Goal: Transaction & Acquisition: Subscribe to service/newsletter

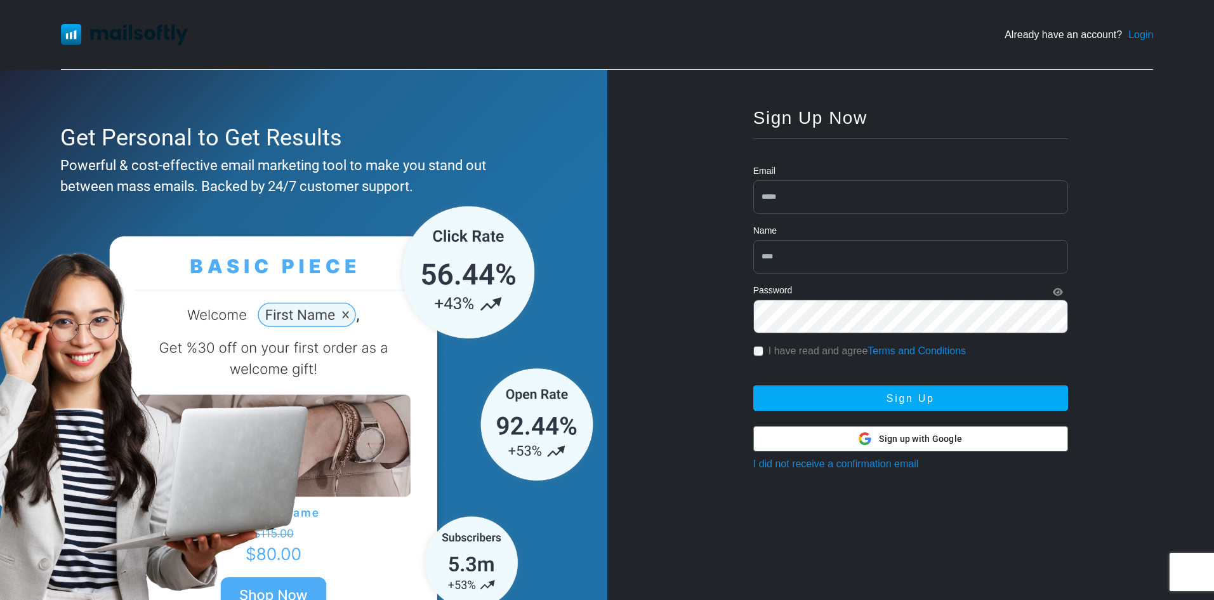
click at [915, 431] on div "Sign up with Google Sign up with Google" at bounding box center [909, 438] width 103 height 24
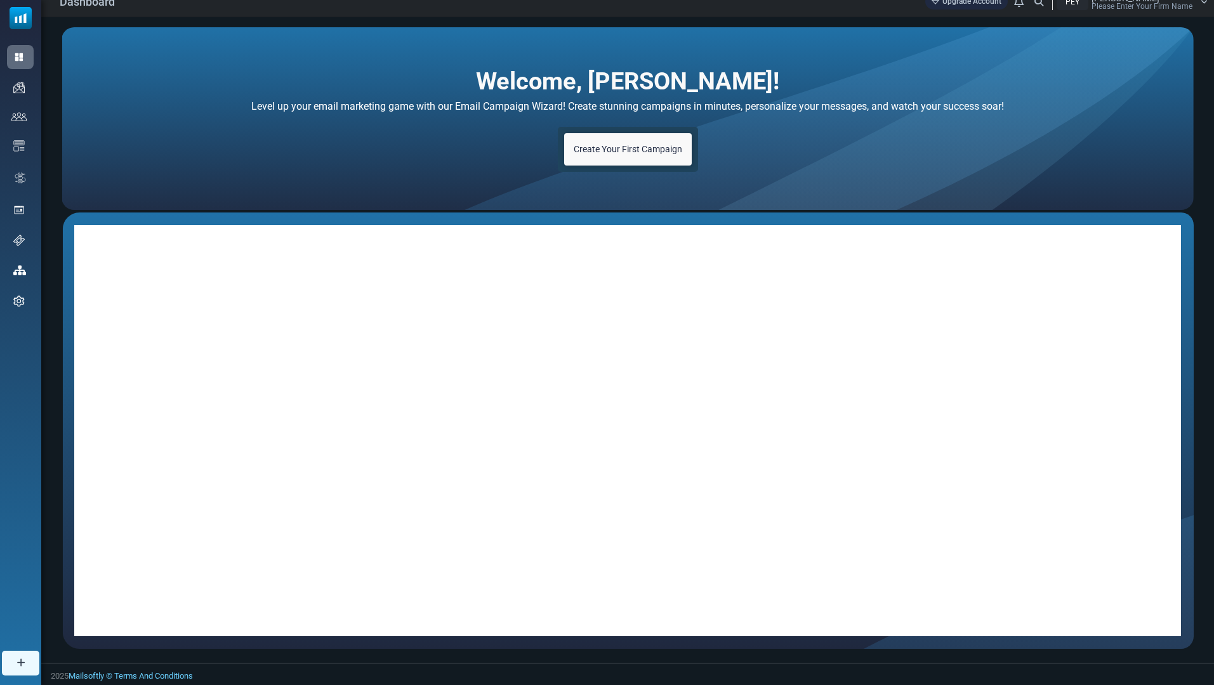
scroll to position [14, 0]
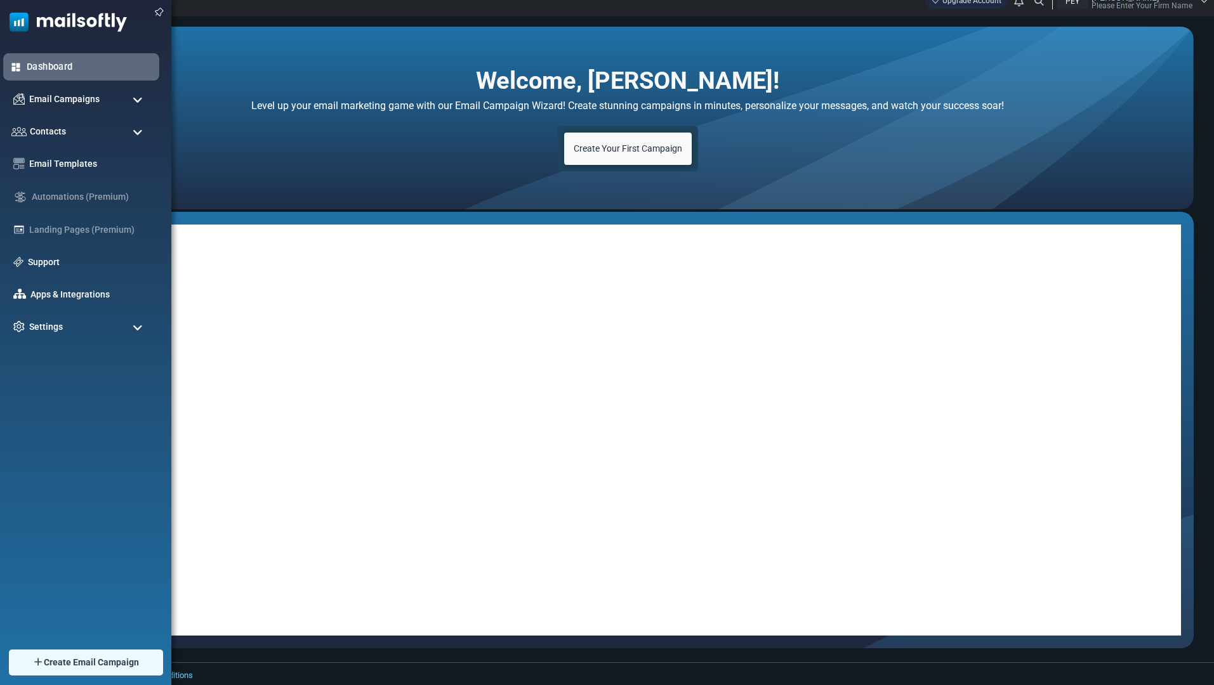
click at [43, 65] on link "Dashboard" at bounding box center [90, 67] width 126 height 14
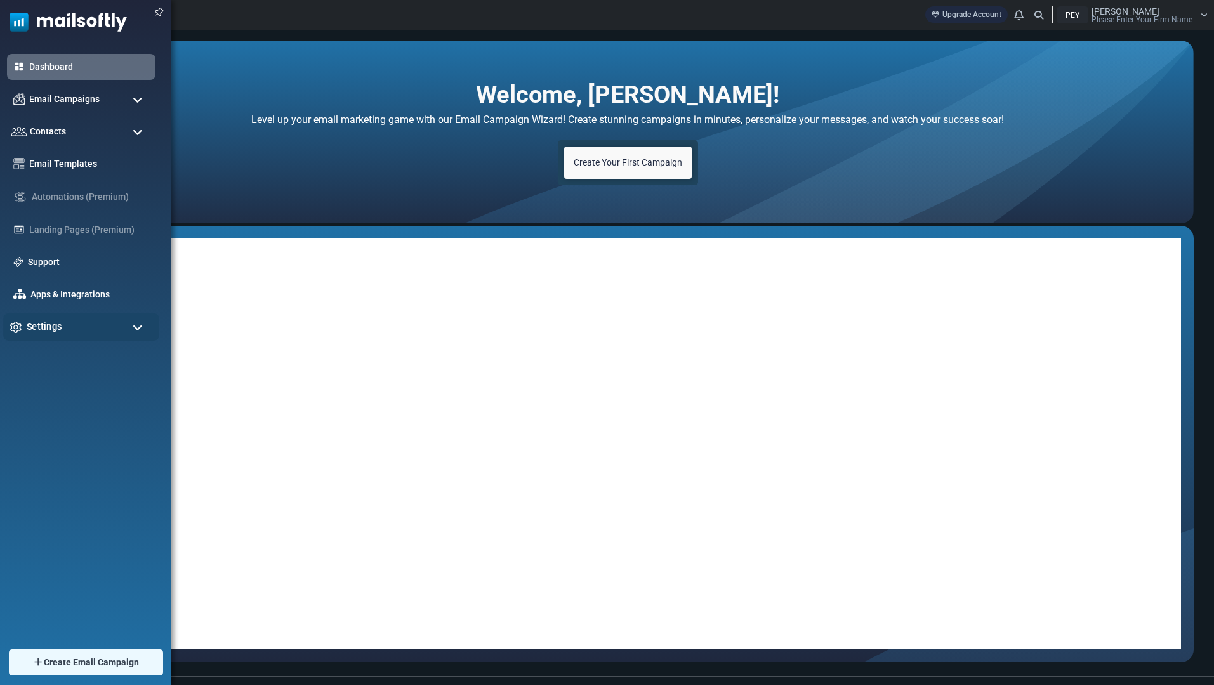
click at [22, 332] on div "Settings" at bounding box center [81, 326] width 156 height 27
click at [122, 97] on div "Email Campaigns" at bounding box center [81, 99] width 156 height 27
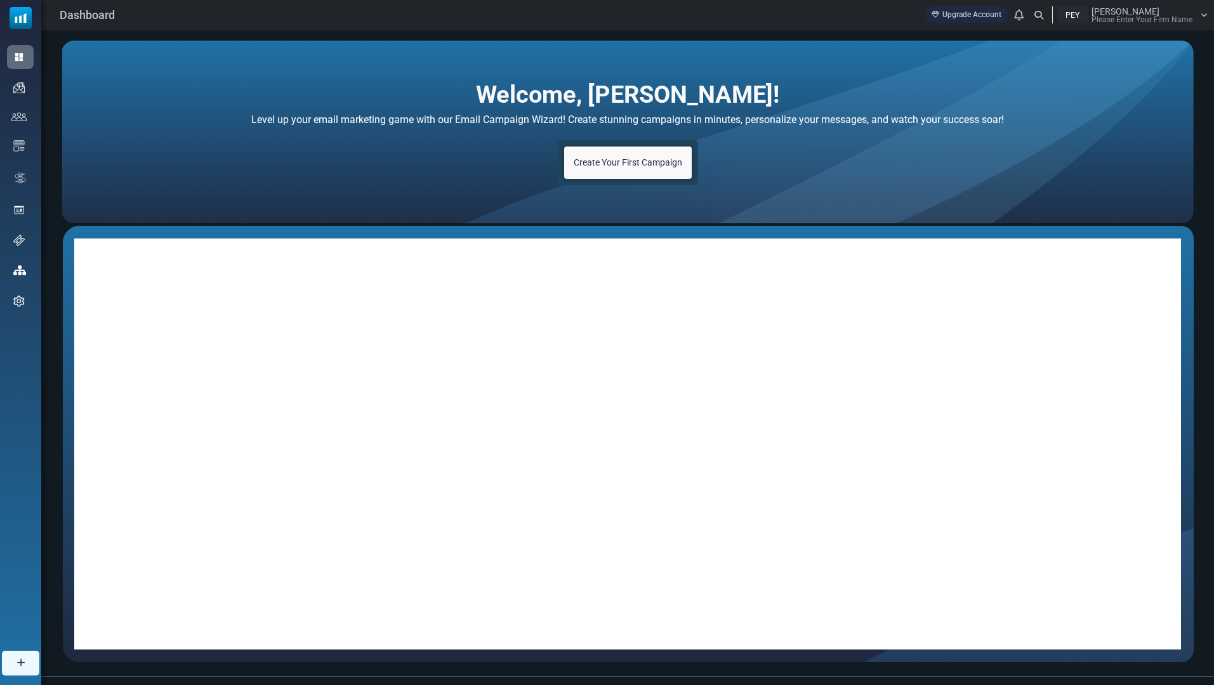
click at [640, 158] on span "Create Your First Campaign" at bounding box center [628, 162] width 108 height 10
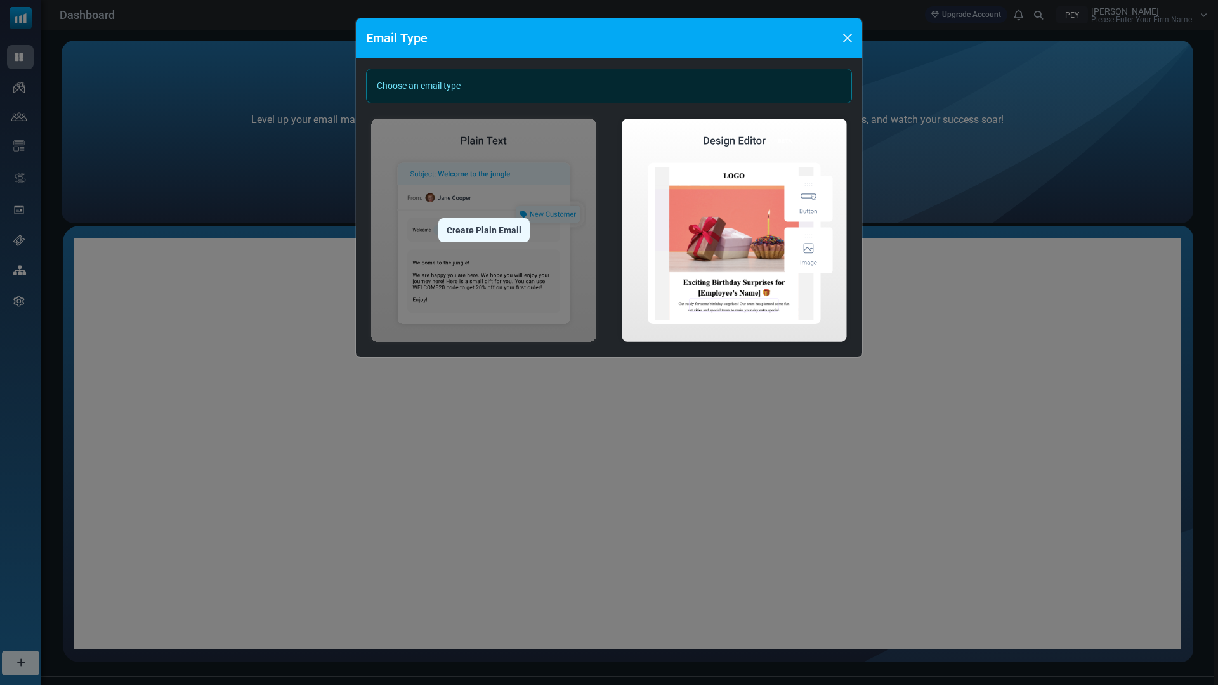
click at [495, 232] on div "Create Plain Email" at bounding box center [483, 230] width 91 height 24
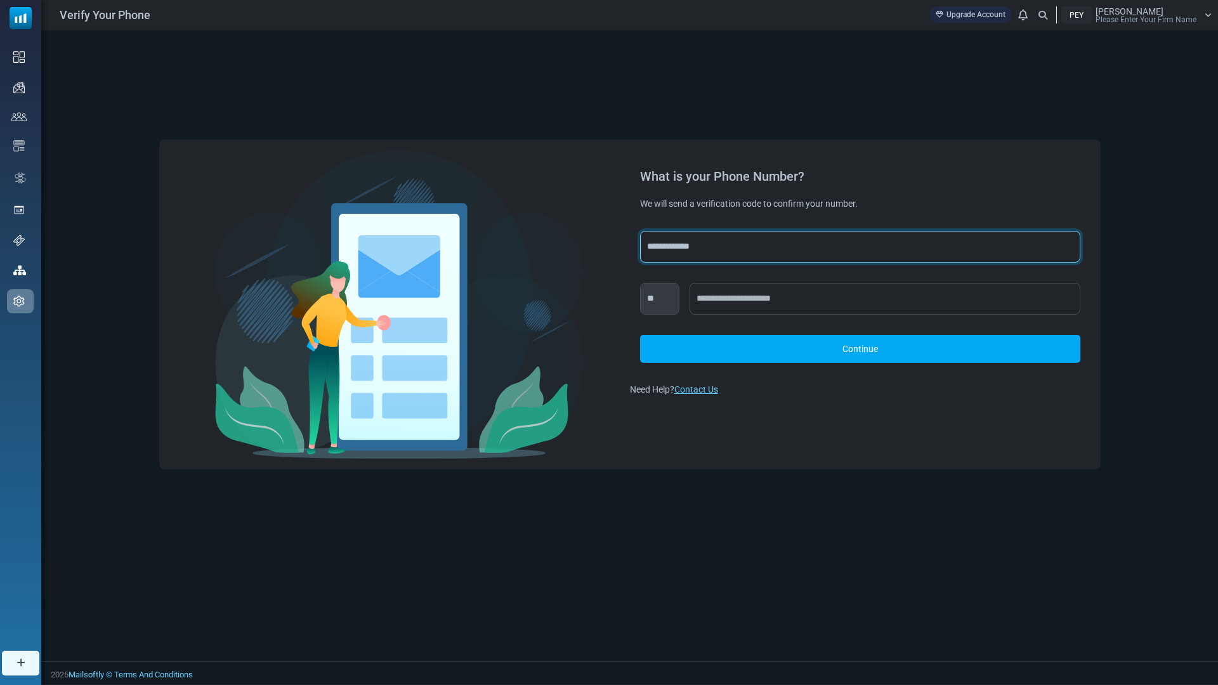
click at [690, 242] on select "**********" at bounding box center [860, 247] width 440 height 32
select select "***"
click at [640, 231] on select "**********" at bounding box center [860, 247] width 440 height 32
select select "***"
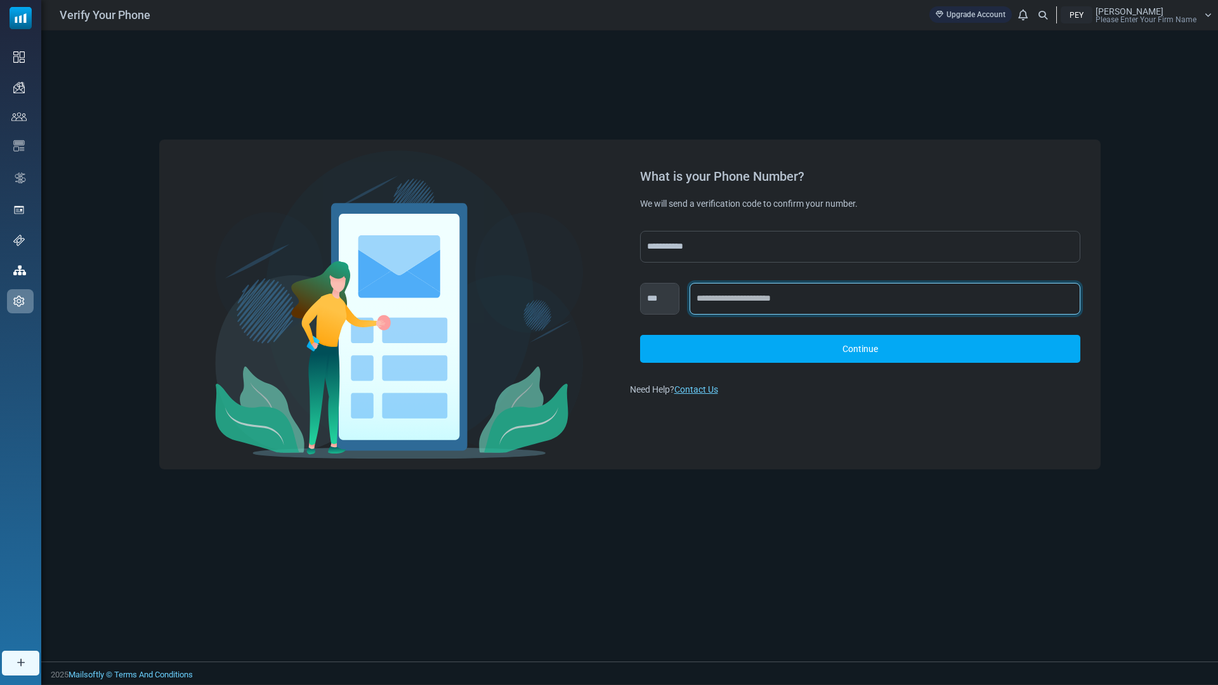
click at [721, 291] on input "text" at bounding box center [885, 299] width 391 height 32
type input "**********"
click at [806, 350] on link "Continue" at bounding box center [860, 349] width 440 height 28
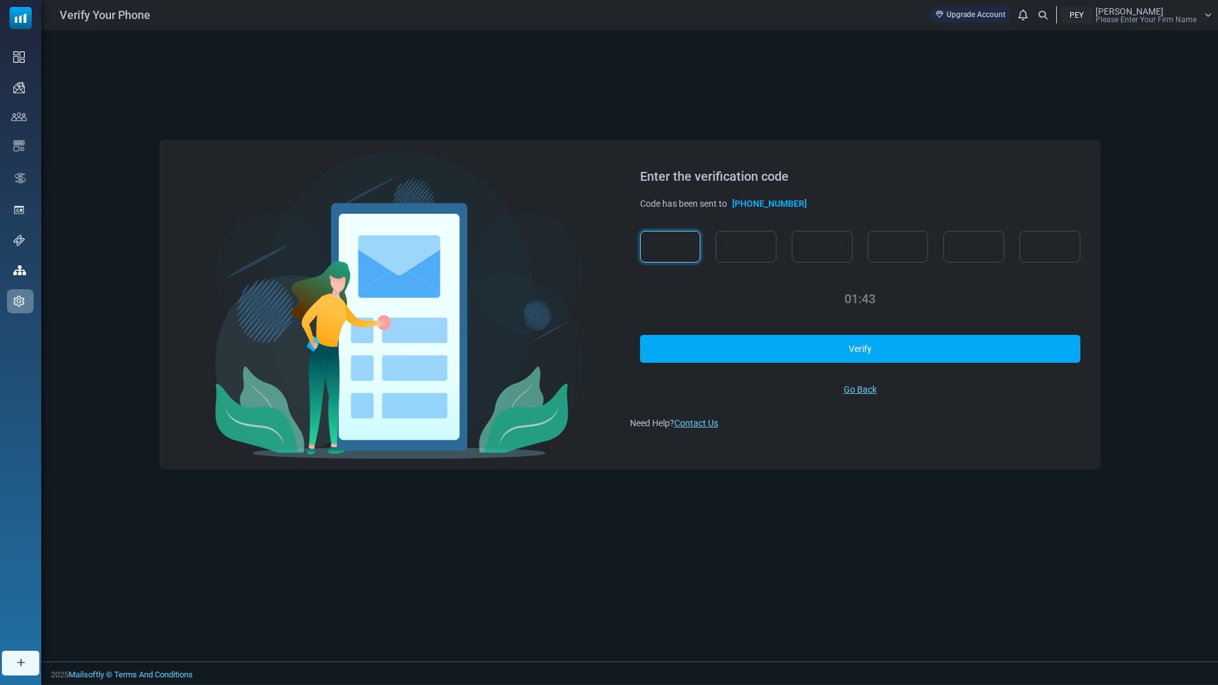
click at [645, 250] on input "text" at bounding box center [670, 247] width 61 height 32
type input "*"
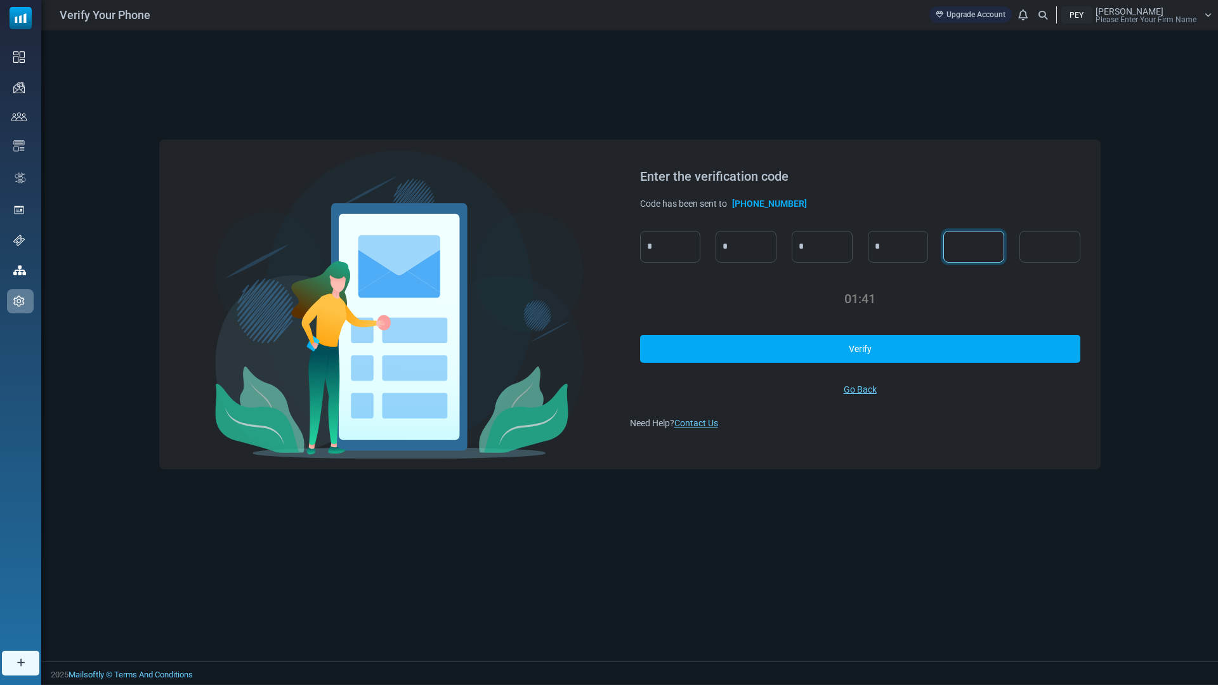
type input "*"
click at [776, 345] on link "Verify" at bounding box center [860, 349] width 440 height 28
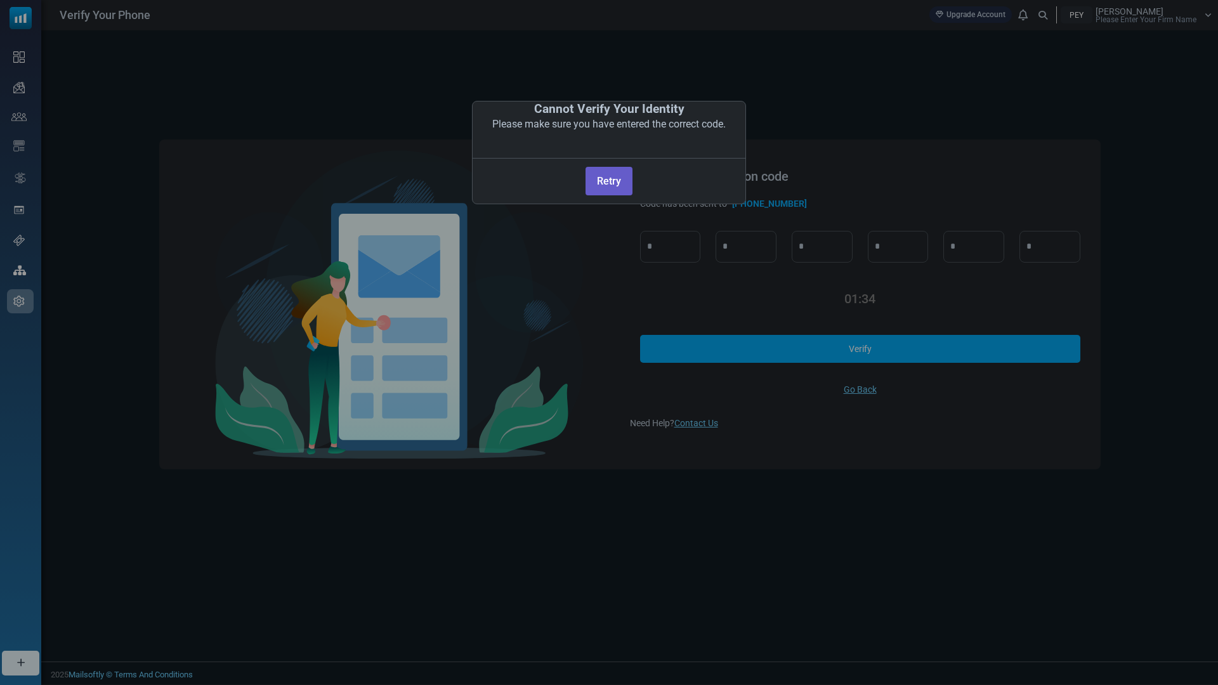
click at [615, 185] on button "Retry" at bounding box center [609, 181] width 46 height 29
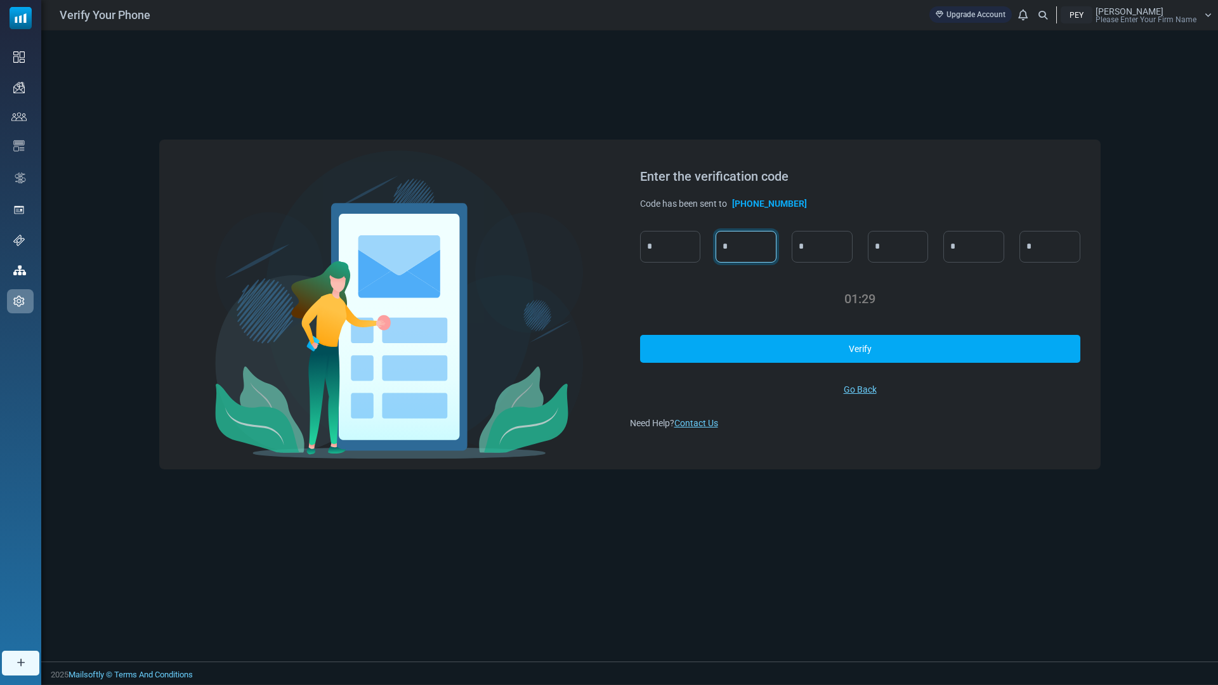
click at [733, 247] on input "*" at bounding box center [746, 247] width 61 height 32
type input "*"
click at [827, 252] on input "*" at bounding box center [822, 247] width 61 height 32
type input "*"
click at [907, 340] on link "Resend Code" at bounding box center [860, 349] width 440 height 28
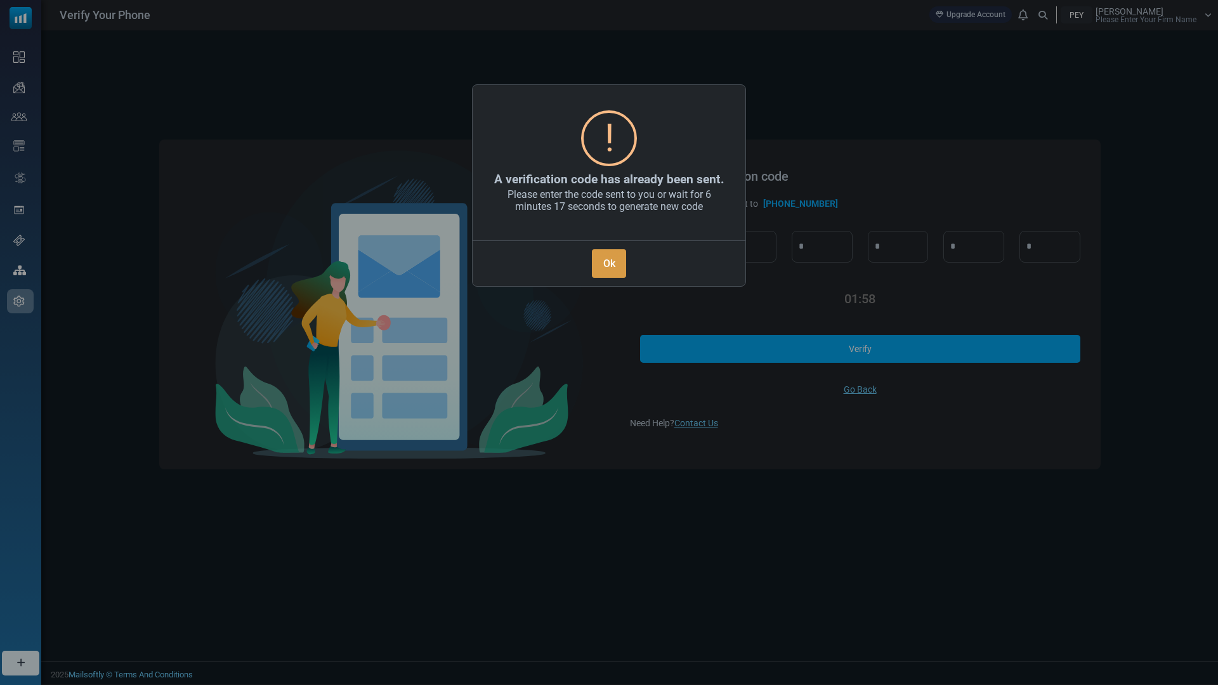
click at [600, 259] on button "Ok" at bounding box center [609, 263] width 34 height 29
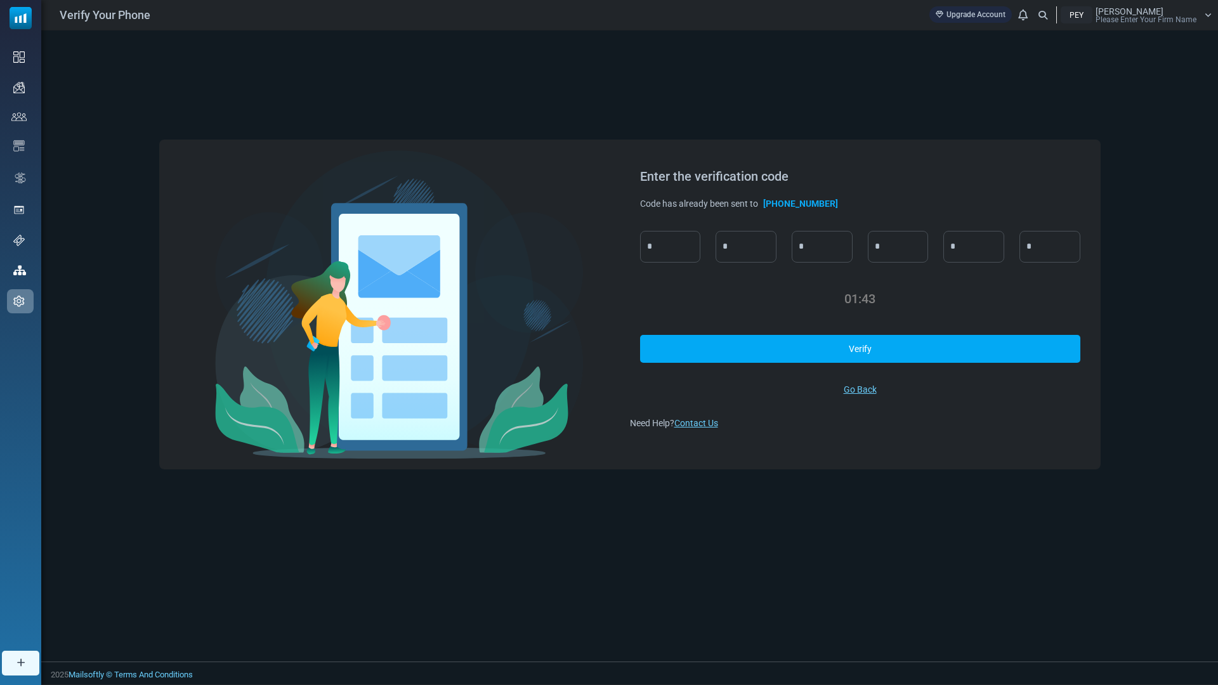
click at [843, 353] on link "Verify" at bounding box center [860, 349] width 440 height 28
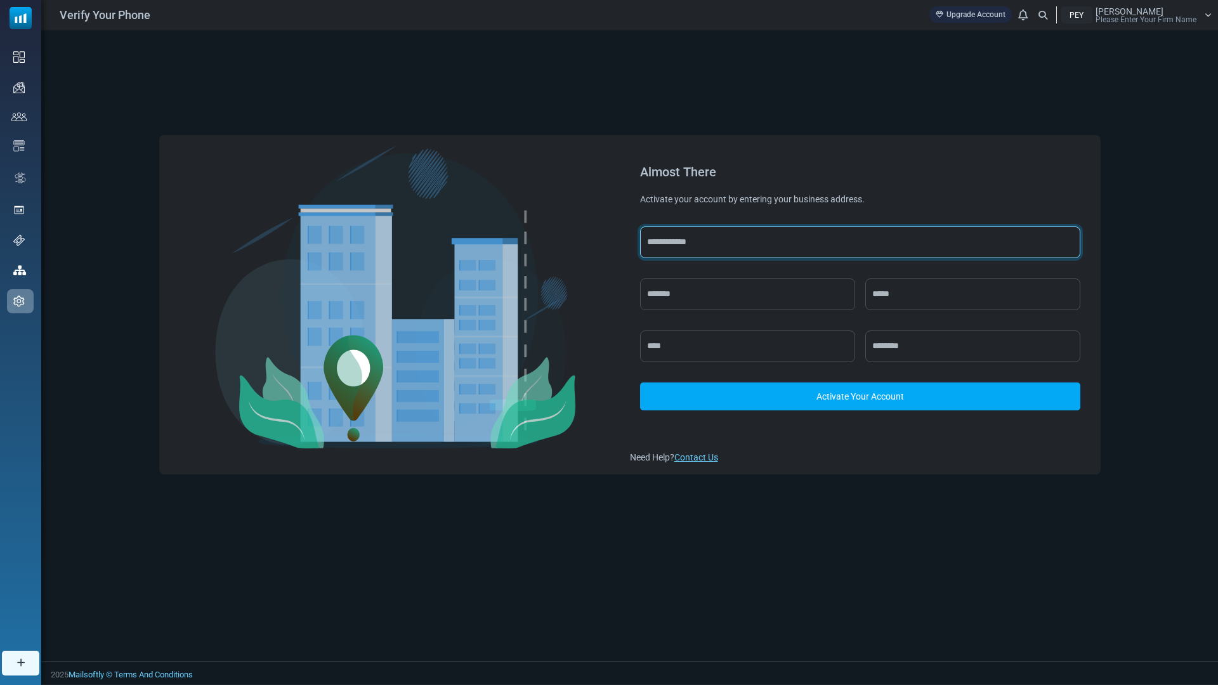
click at [707, 240] on input "text" at bounding box center [860, 242] width 440 height 32
type input "*"
type input "**********"
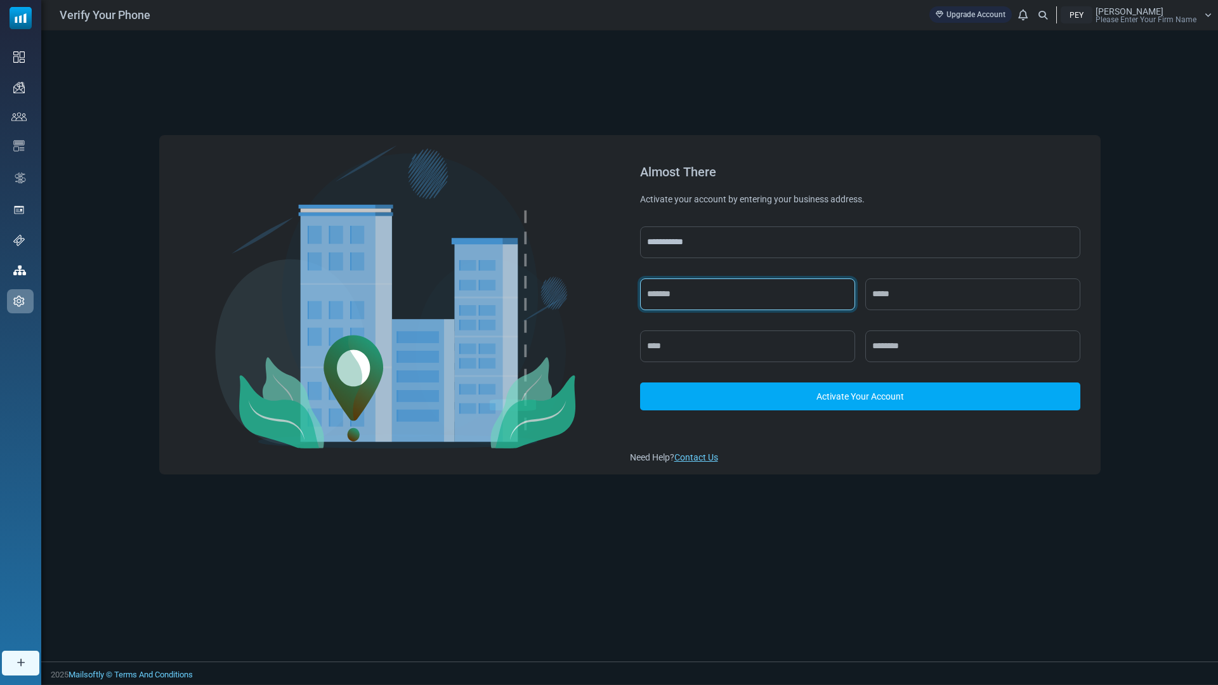
click at [725, 290] on input "text" at bounding box center [747, 295] width 215 height 32
type input "*******"
type input "***"
type input "*****"
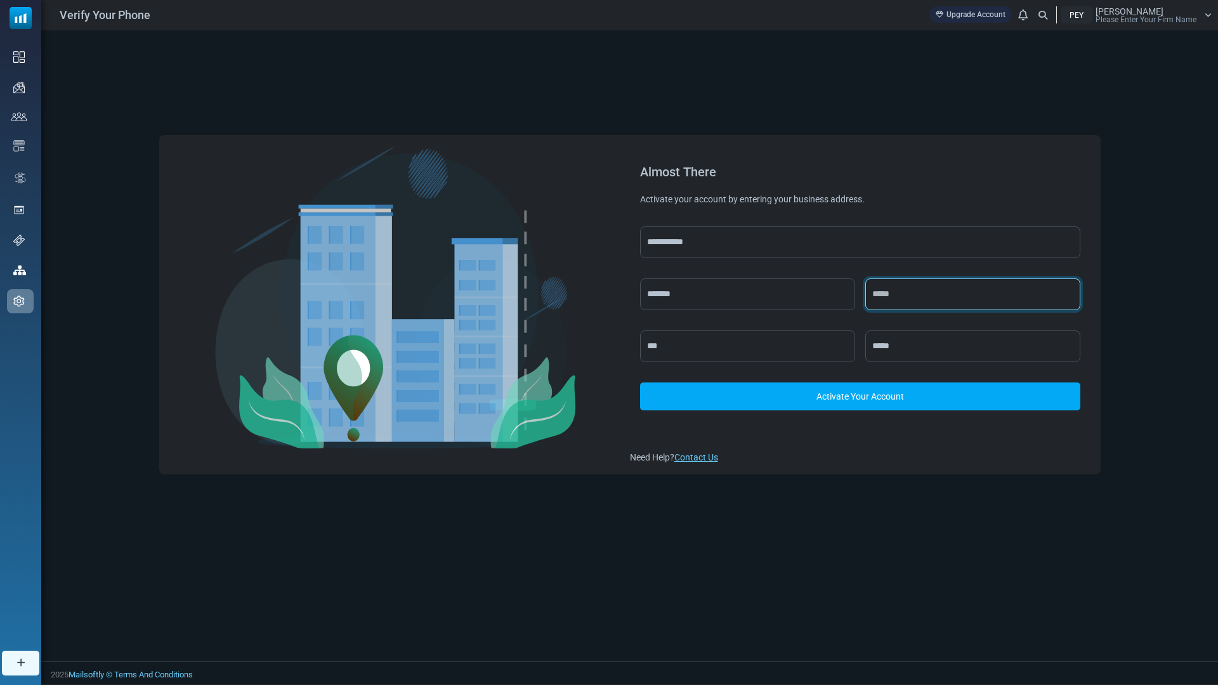
click at [891, 301] on input "text" at bounding box center [972, 295] width 215 height 32
type input "******"
click at [798, 338] on input "***" at bounding box center [747, 347] width 215 height 32
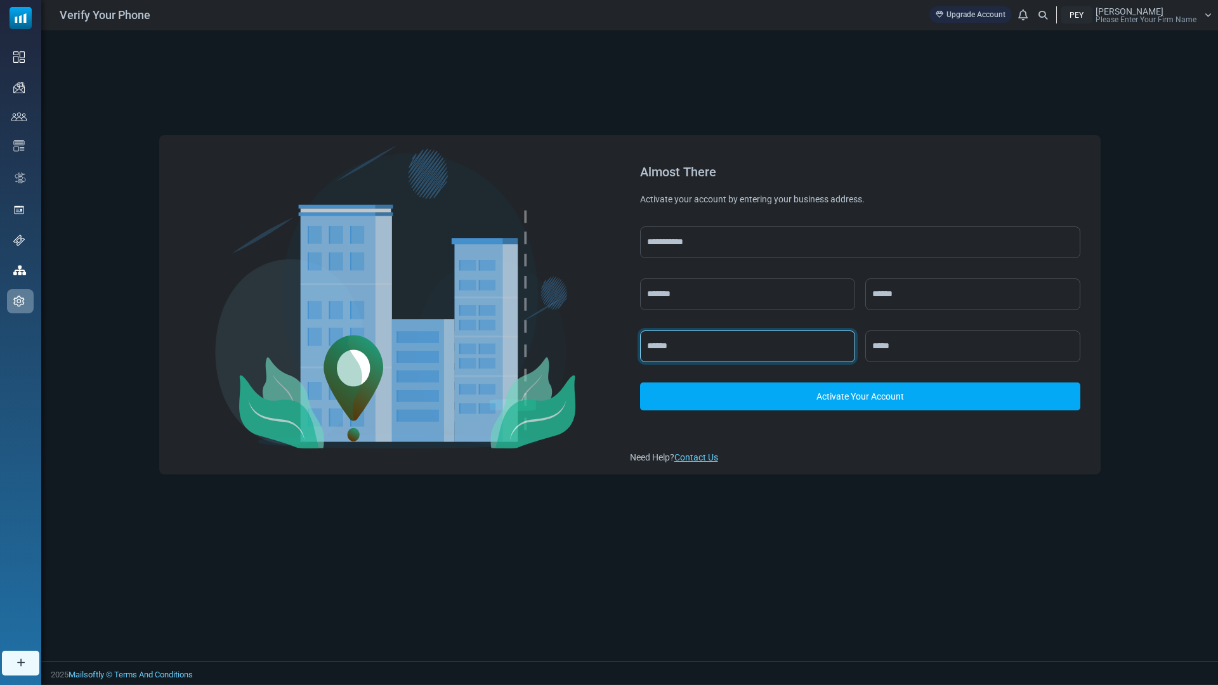
type input "******"
click at [916, 349] on input "*****" at bounding box center [972, 347] width 215 height 32
type input "*****"
click at [879, 389] on link "Activate Your Account" at bounding box center [860, 397] width 440 height 28
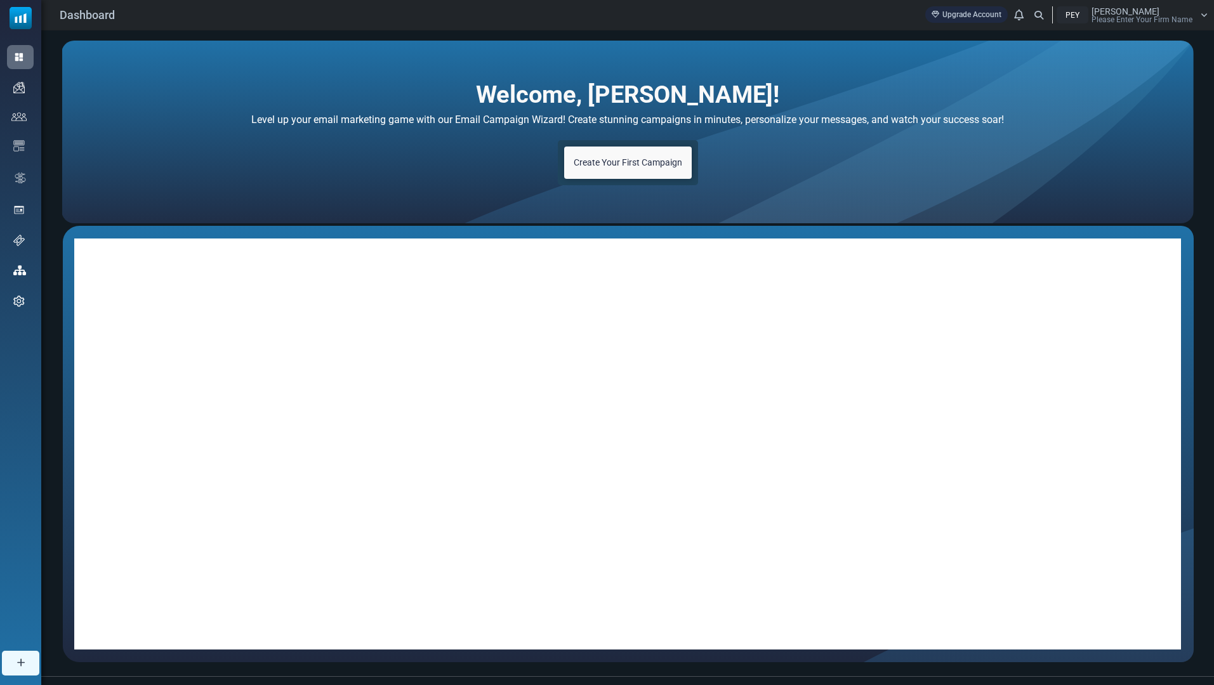
click at [630, 169] on link "Create Your First Campaign" at bounding box center [628, 163] width 128 height 32
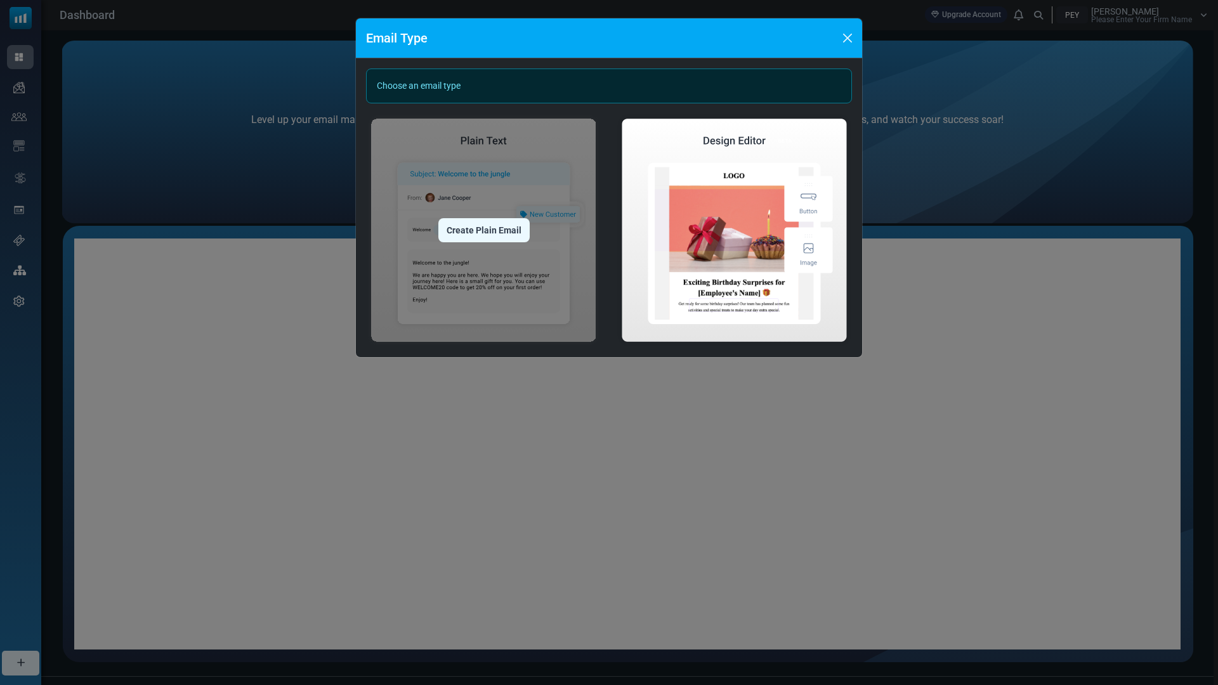
click at [506, 238] on div "Create Plain Email" at bounding box center [483, 230] width 91 height 24
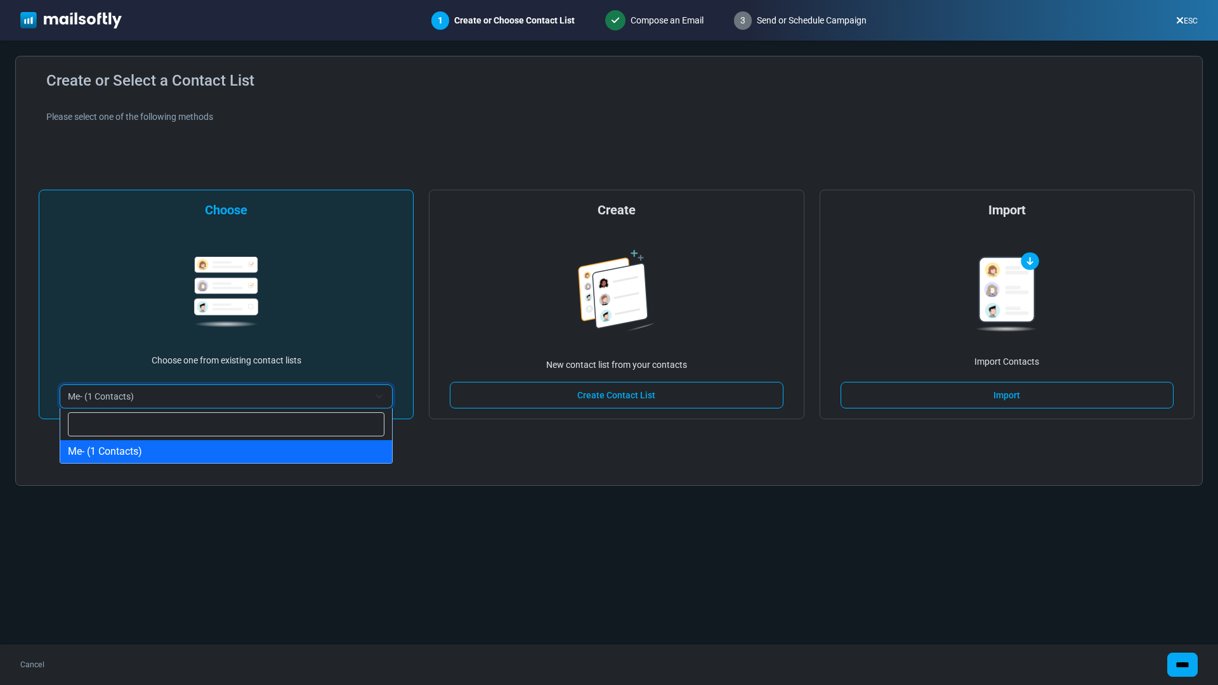
click at [286, 403] on span "Me- (1 Contacts)" at bounding box center [218, 396] width 301 height 15
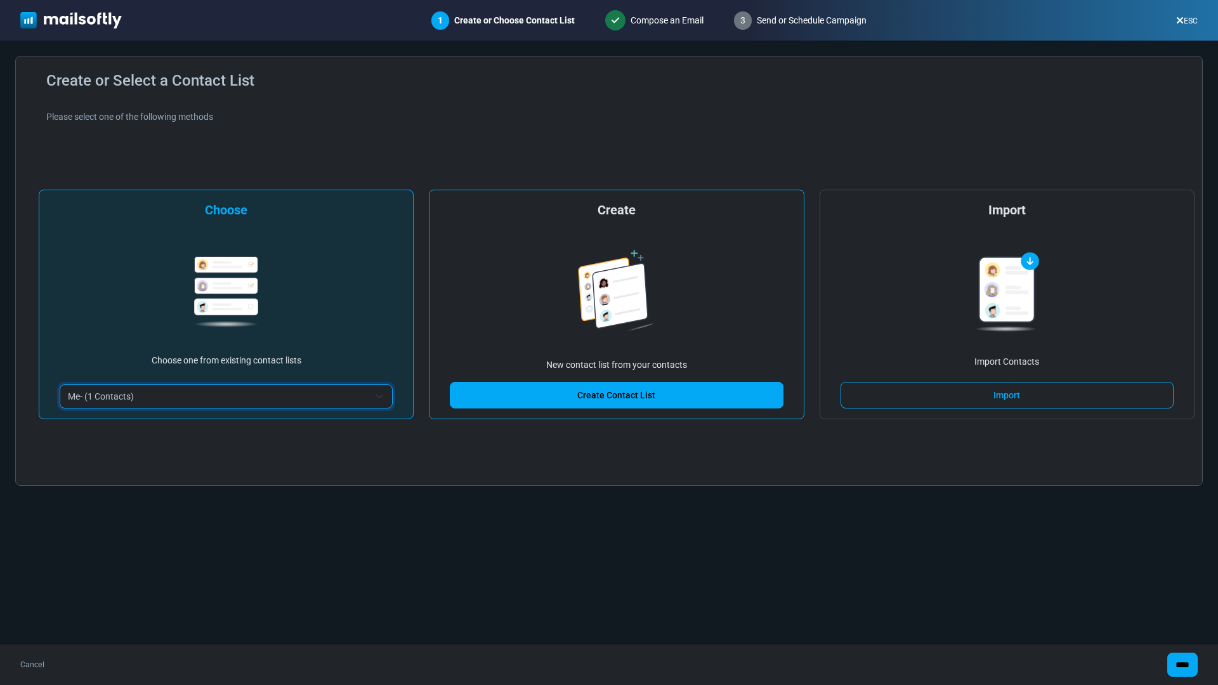
click at [530, 392] on link "Create Contact List" at bounding box center [616, 395] width 333 height 27
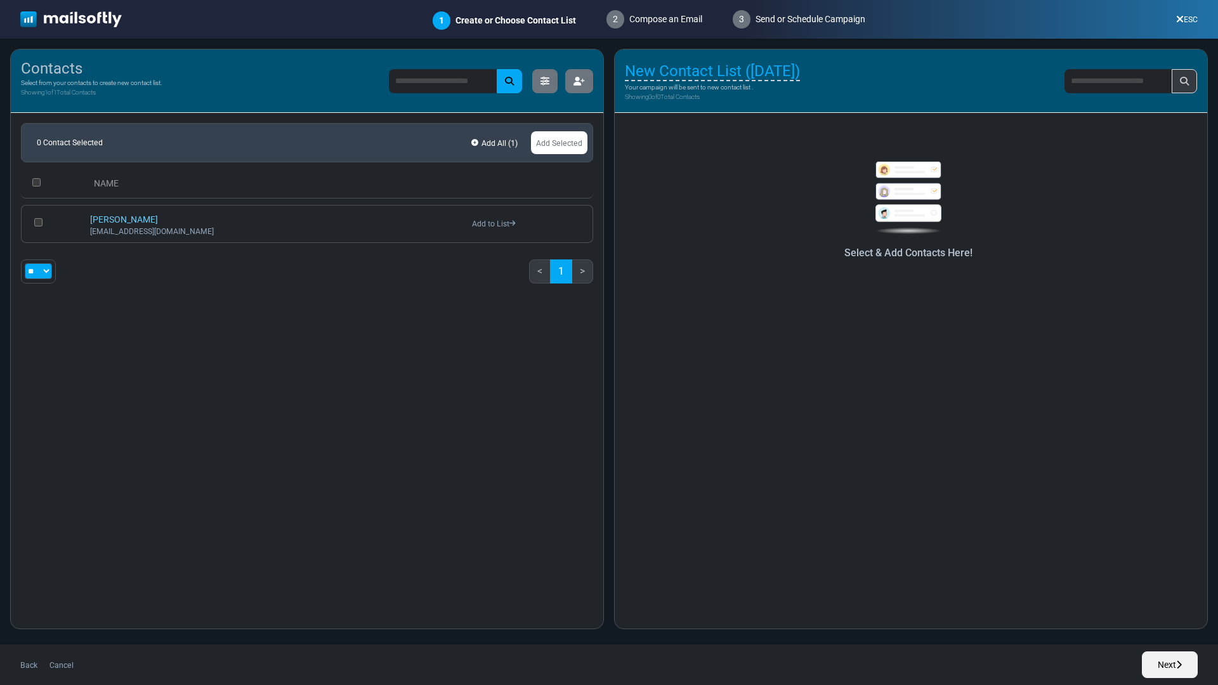
click at [1181, 19] on icon at bounding box center [1180, 19] width 8 height 1
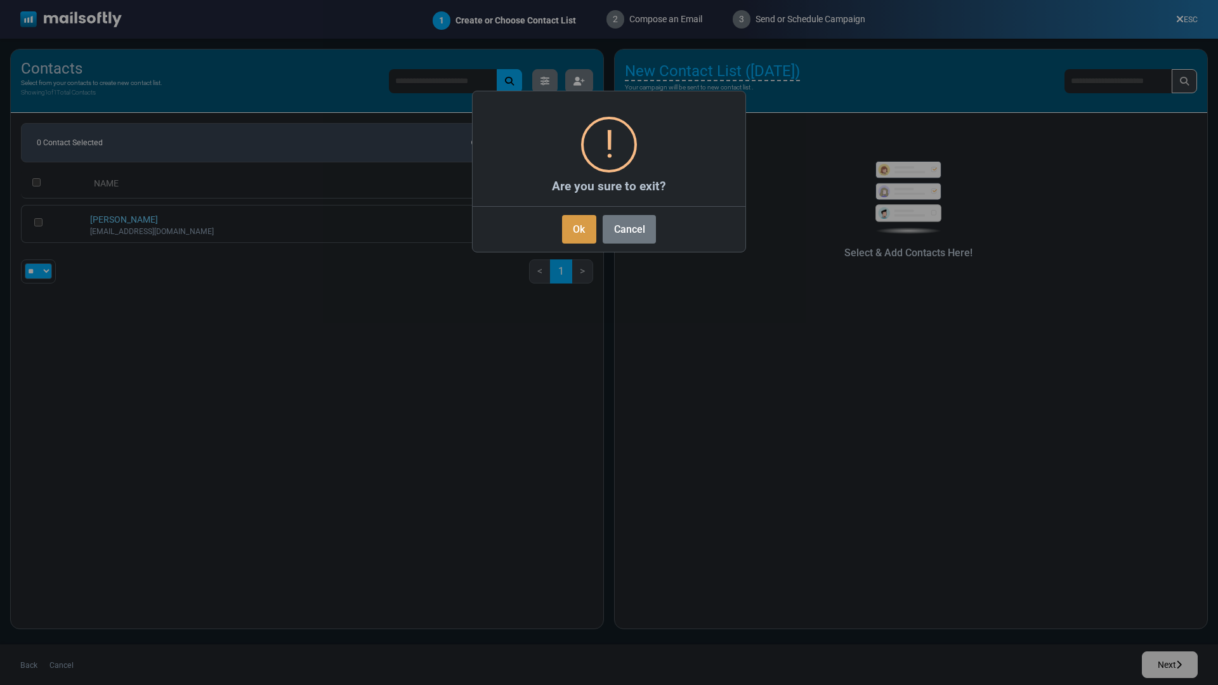
click at [577, 228] on button "Ok" at bounding box center [579, 229] width 34 height 29
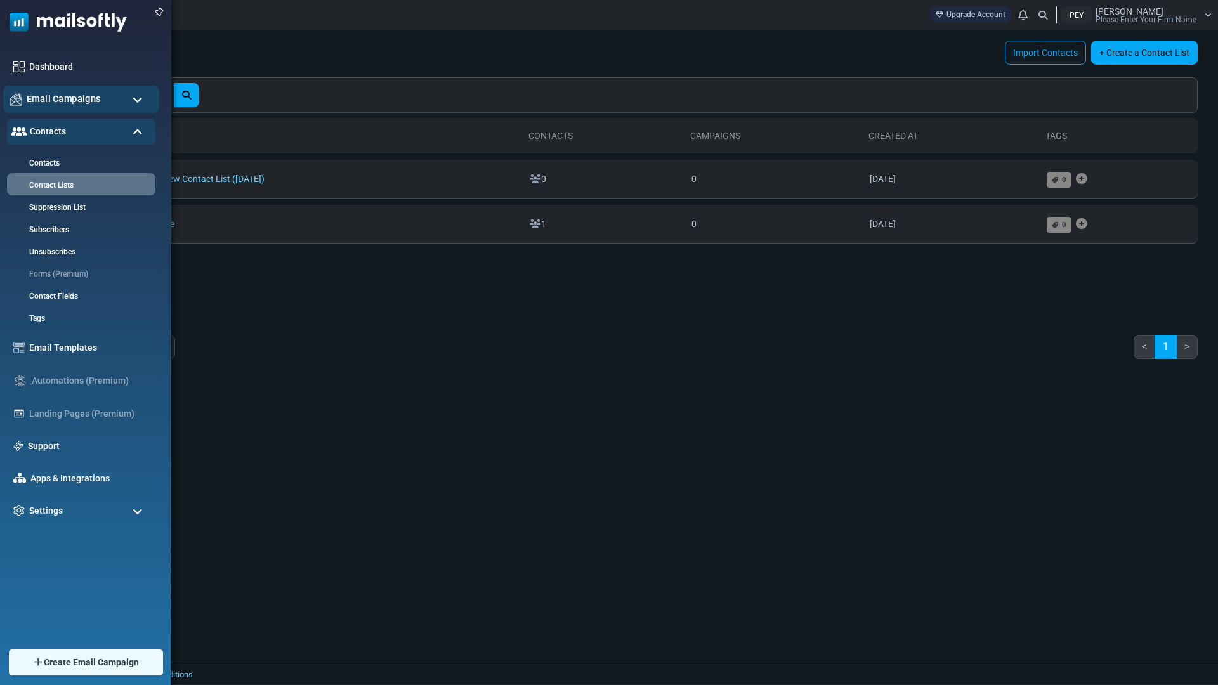
click at [55, 100] on span "Email Campaigns" at bounding box center [64, 99] width 74 height 14
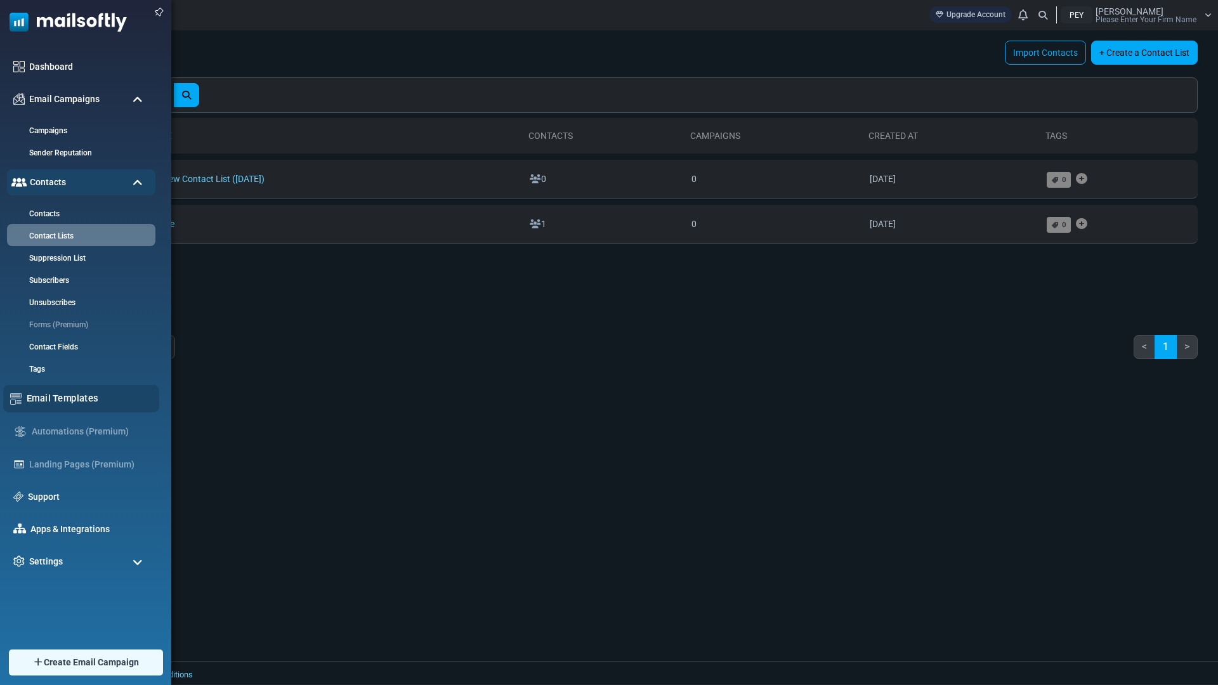
click at [69, 400] on link "Email Templates" at bounding box center [90, 398] width 126 height 14
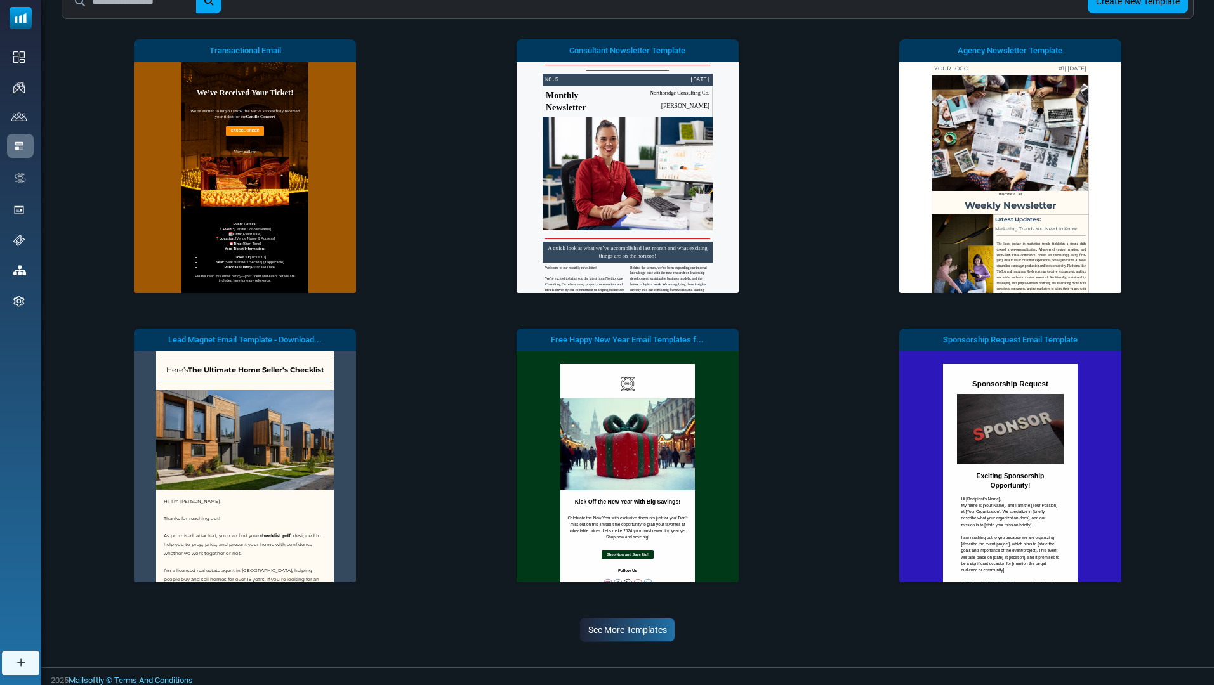
scroll to position [137, 0]
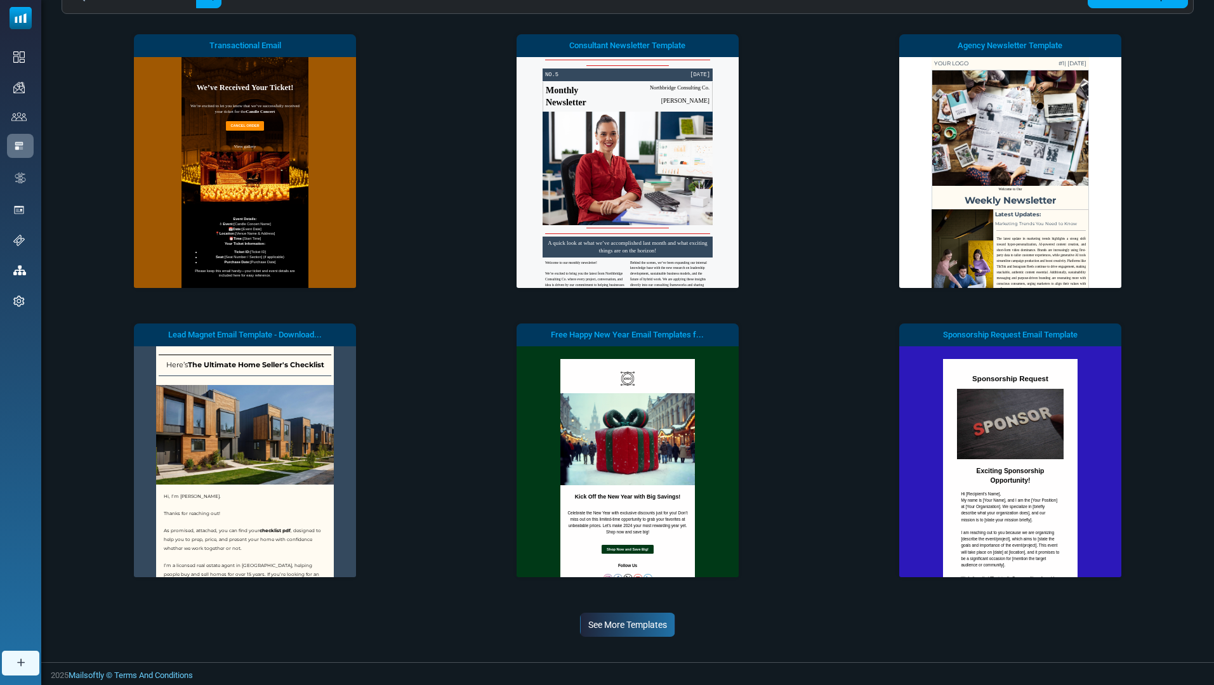
click at [652, 622] on link "See More Templates" at bounding box center [627, 625] width 95 height 24
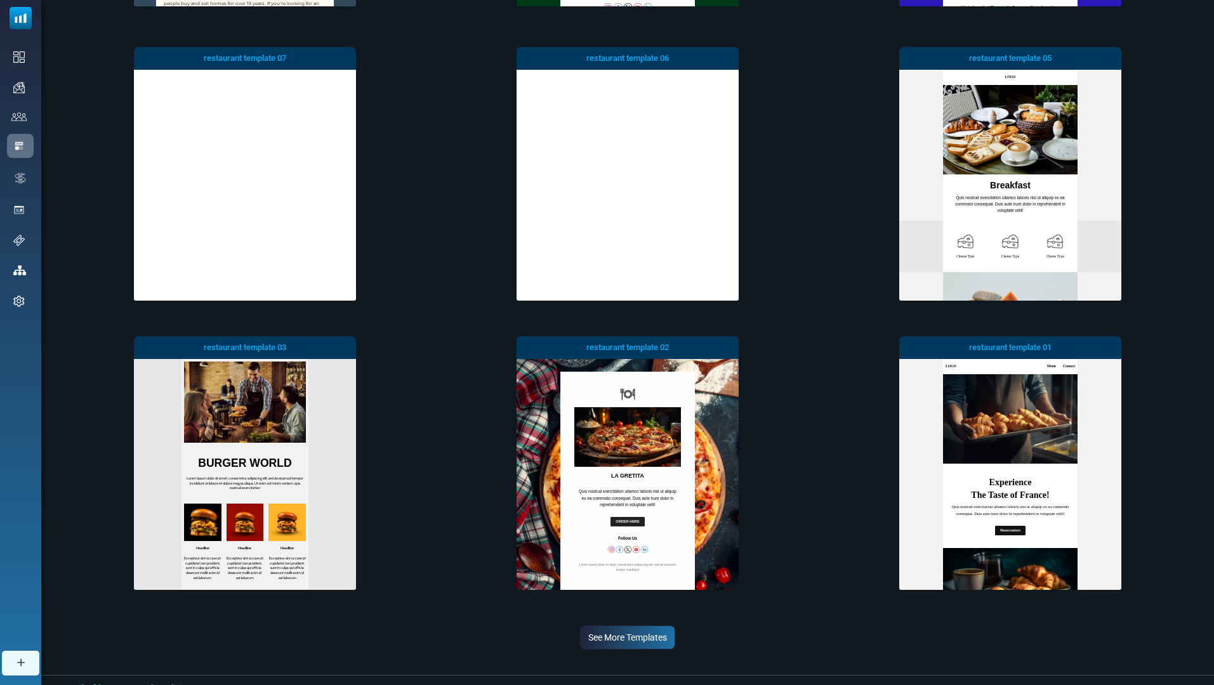
scroll to position [721, 0]
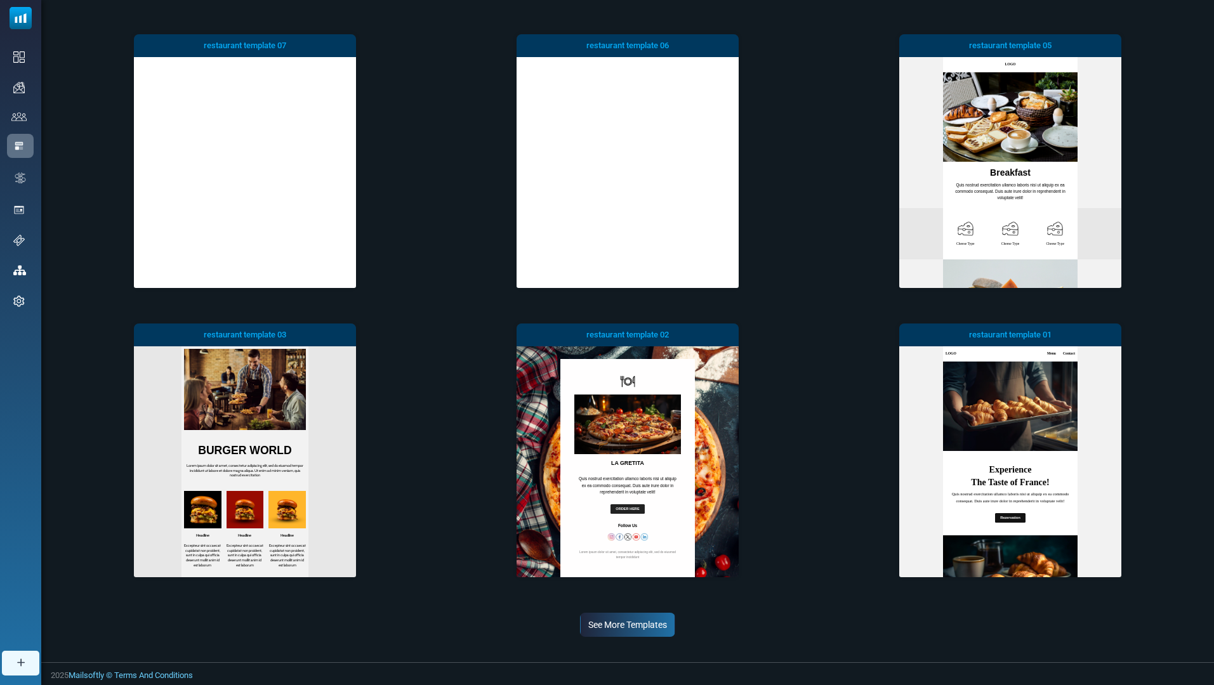
click at [638, 619] on link "See More Templates" at bounding box center [627, 625] width 95 height 24
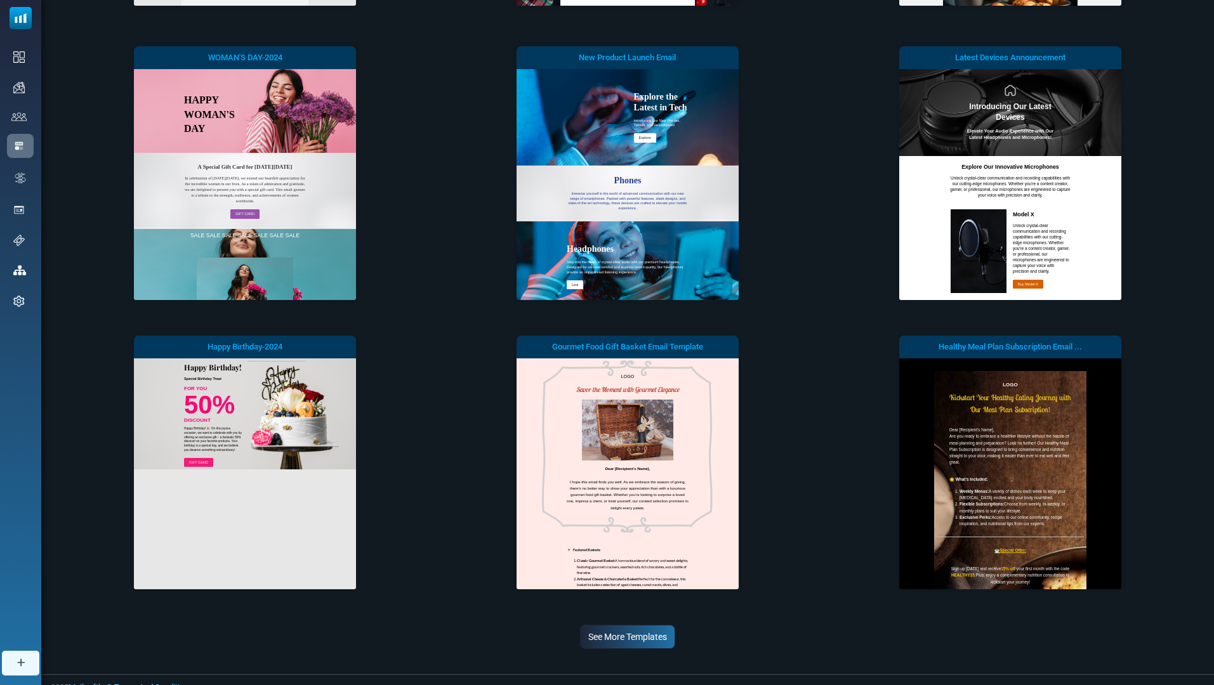
scroll to position [1304, 0]
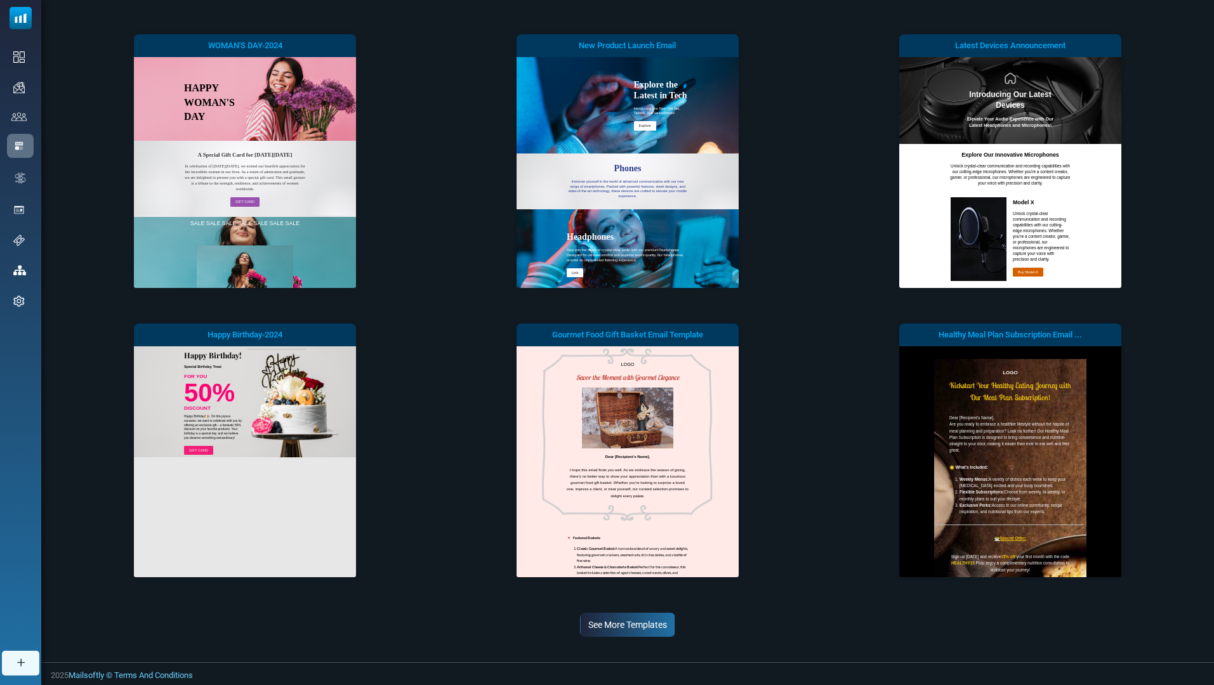
click at [630, 617] on link "See More Templates" at bounding box center [627, 625] width 95 height 24
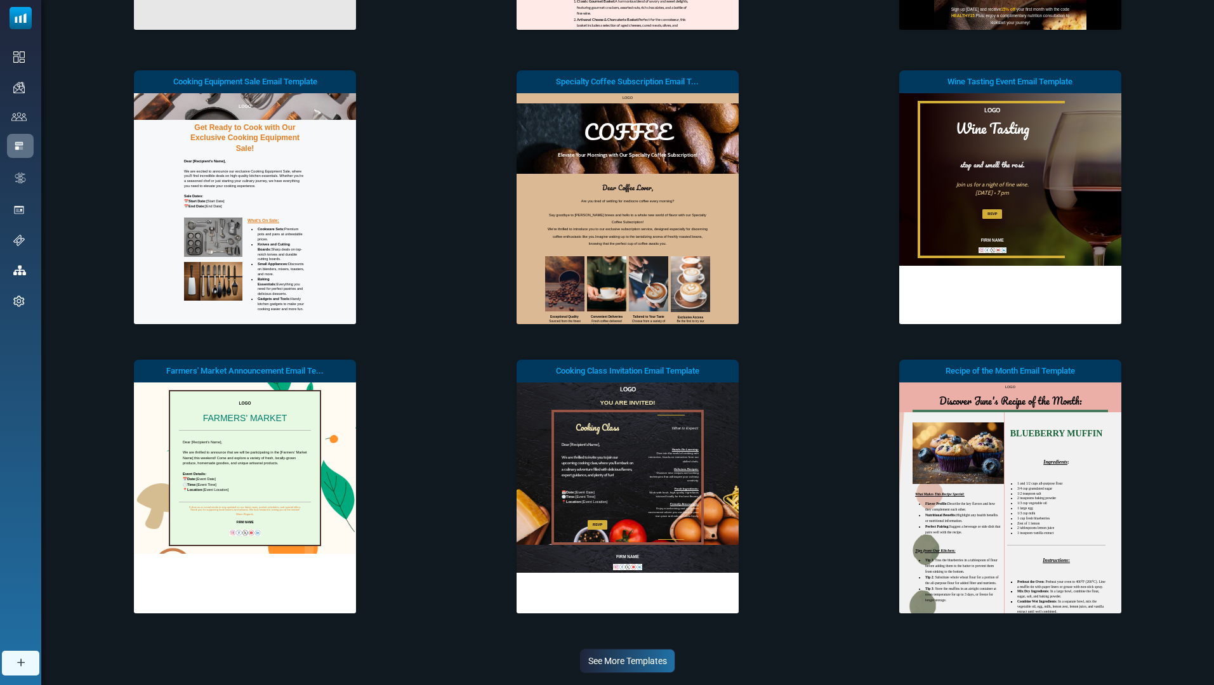
scroll to position [1888, 0]
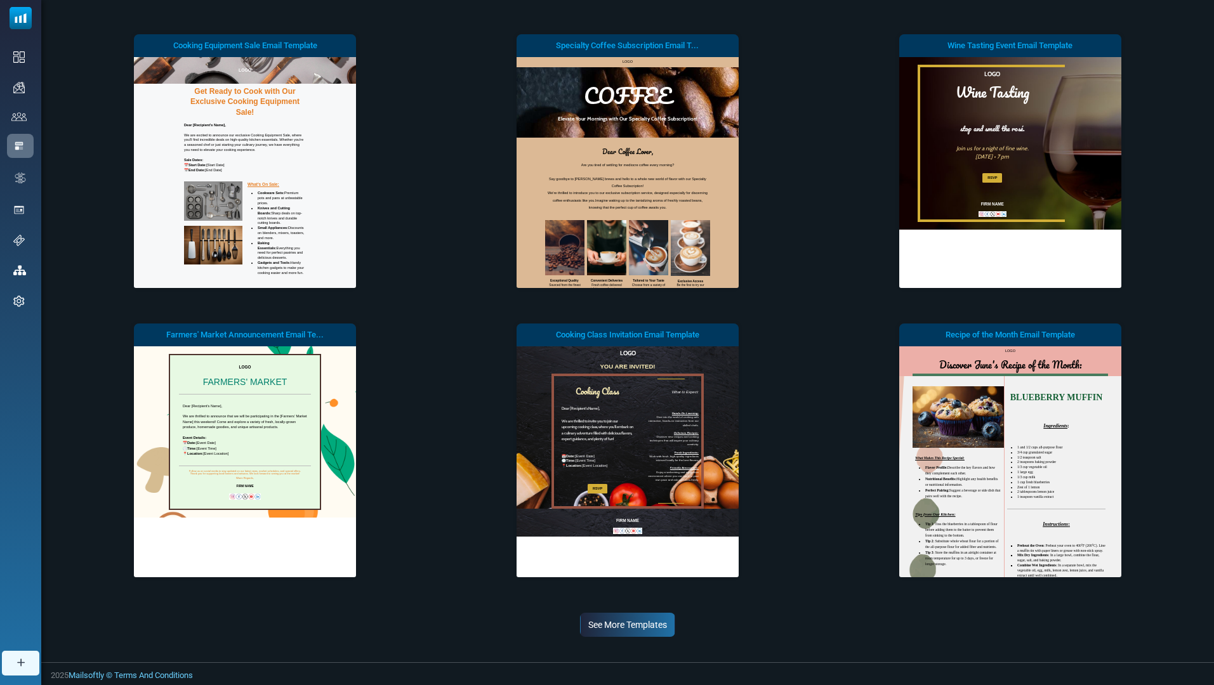
click at [643, 631] on link "See More Templates" at bounding box center [627, 625] width 95 height 24
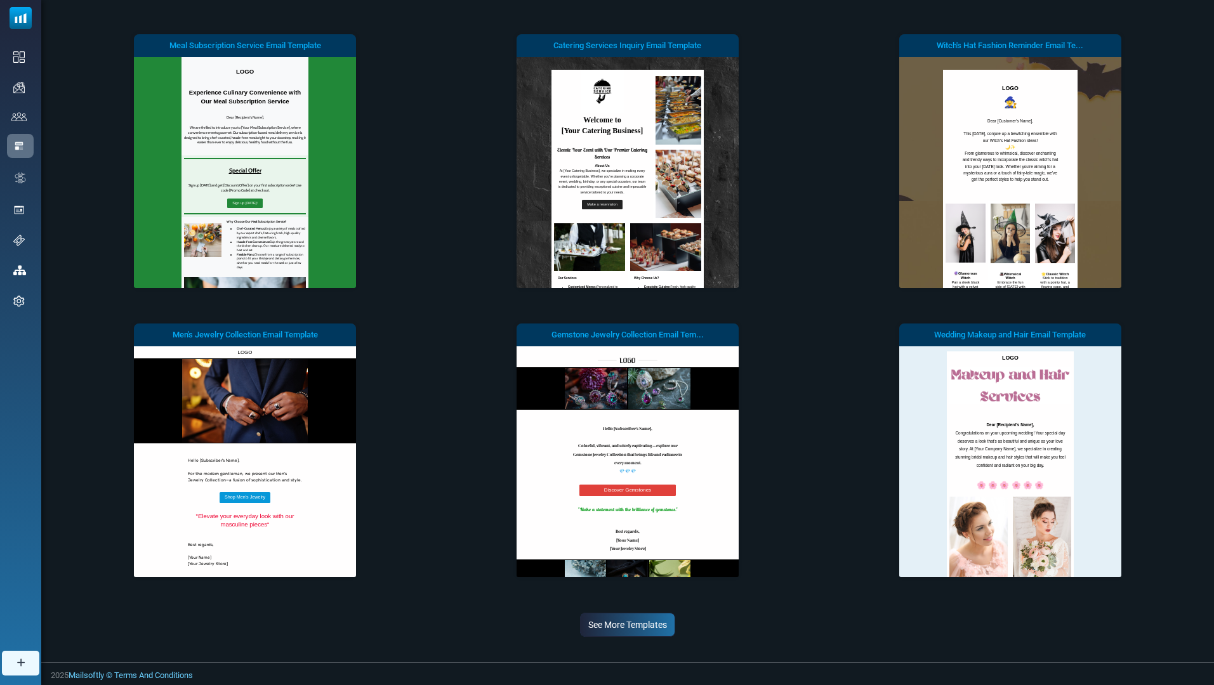
scroll to position [0, 0]
click at [634, 621] on link "See More Templates" at bounding box center [627, 625] width 95 height 24
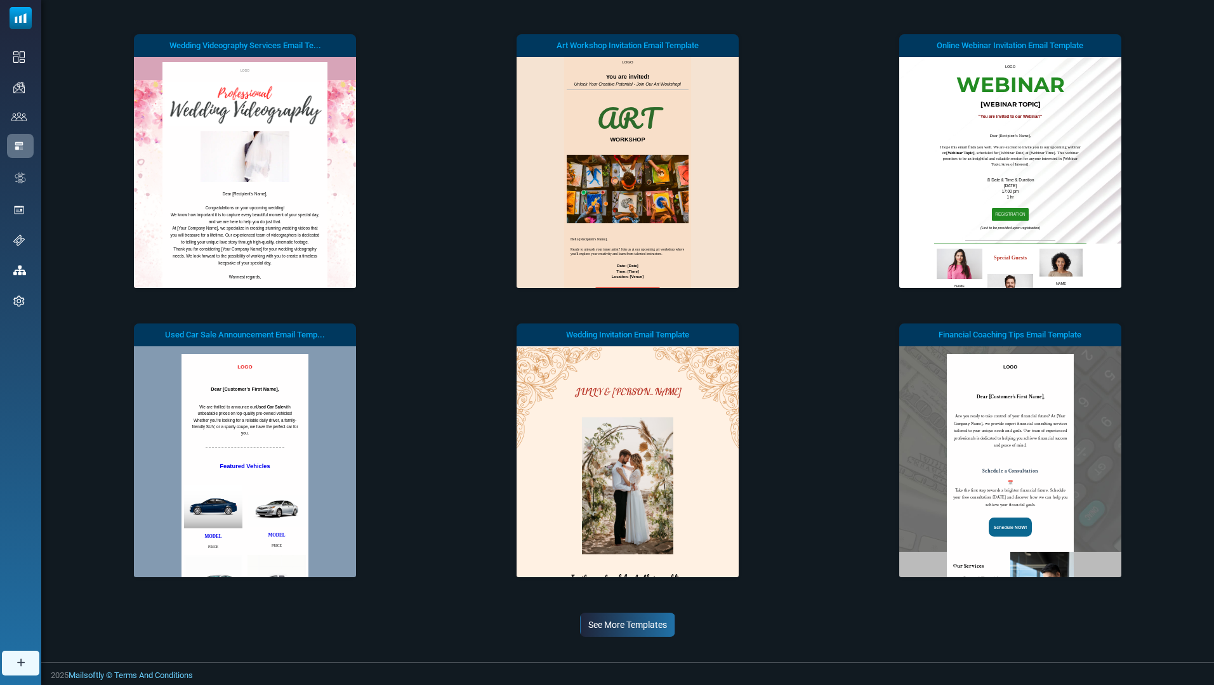
click at [639, 619] on link "See More Templates" at bounding box center [627, 625] width 95 height 24
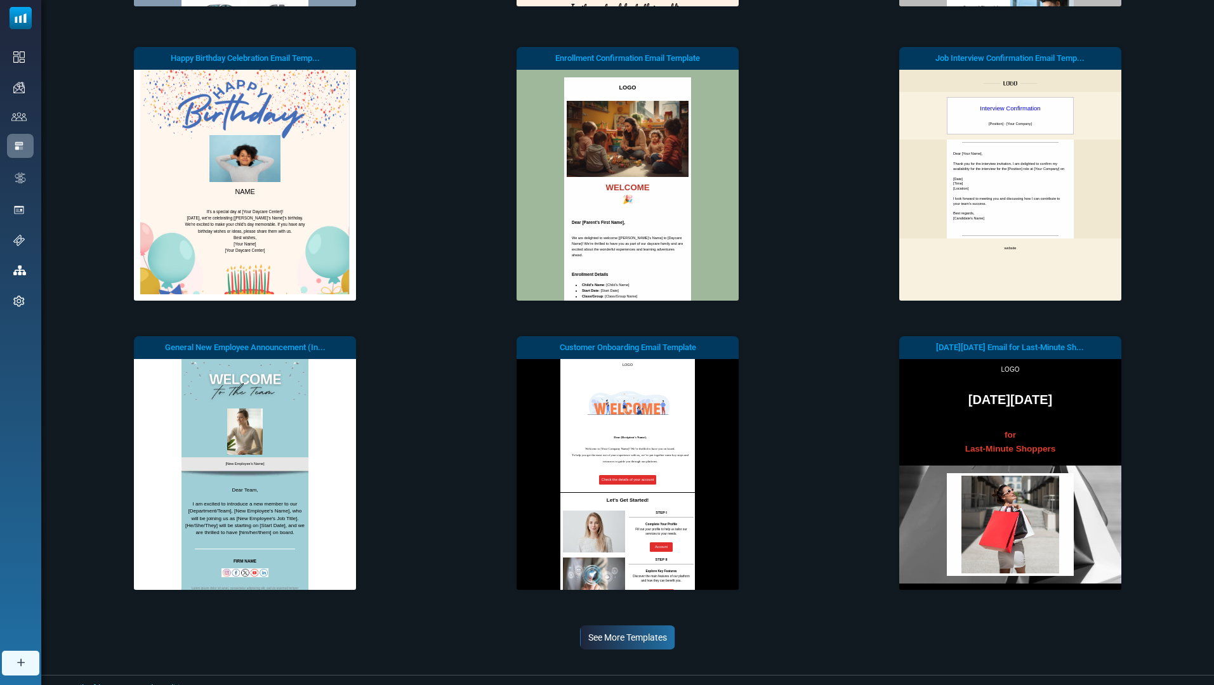
click at [657, 638] on link "See More Templates" at bounding box center [627, 638] width 95 height 24
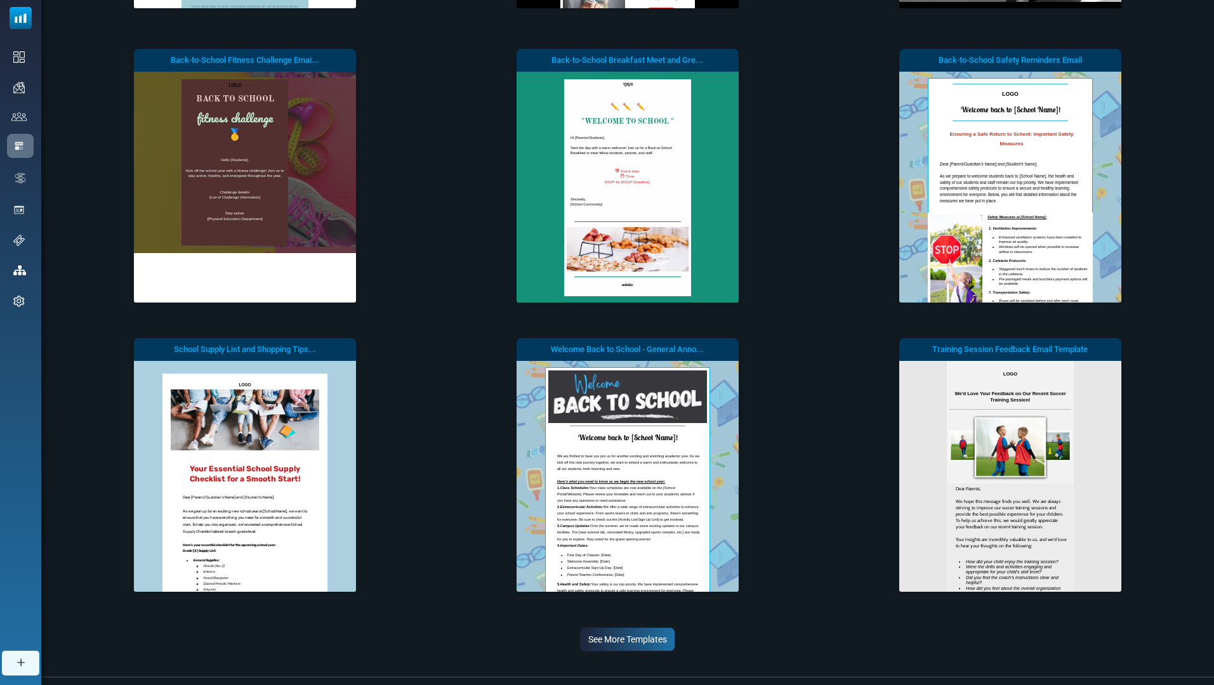
scroll to position [4223, 0]
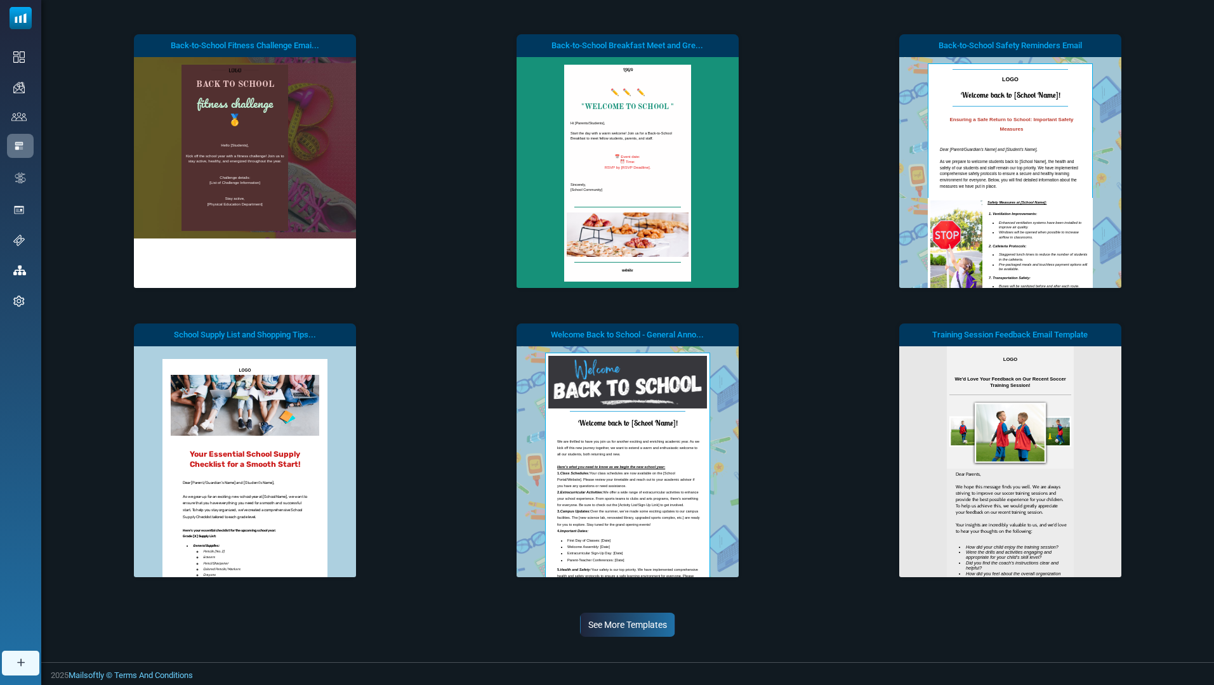
click at [653, 623] on link "See More Templates" at bounding box center [627, 625] width 95 height 24
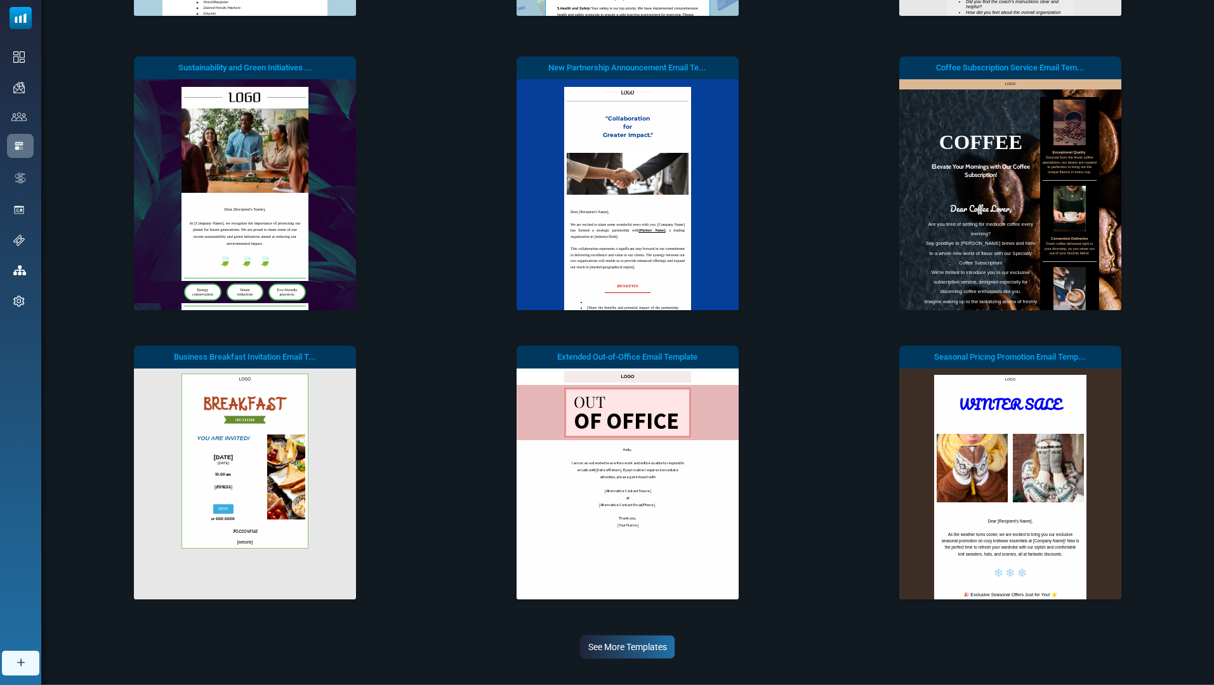
scroll to position [4807, 0]
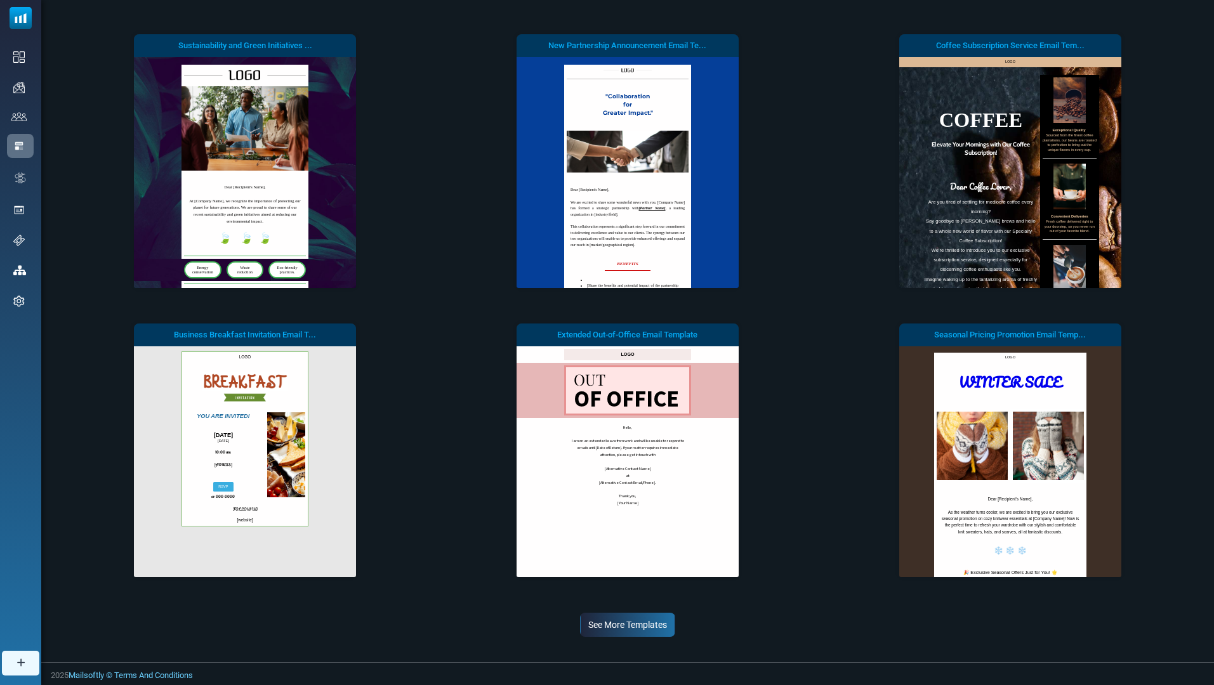
click at [660, 627] on link "See More Templates" at bounding box center [627, 625] width 95 height 24
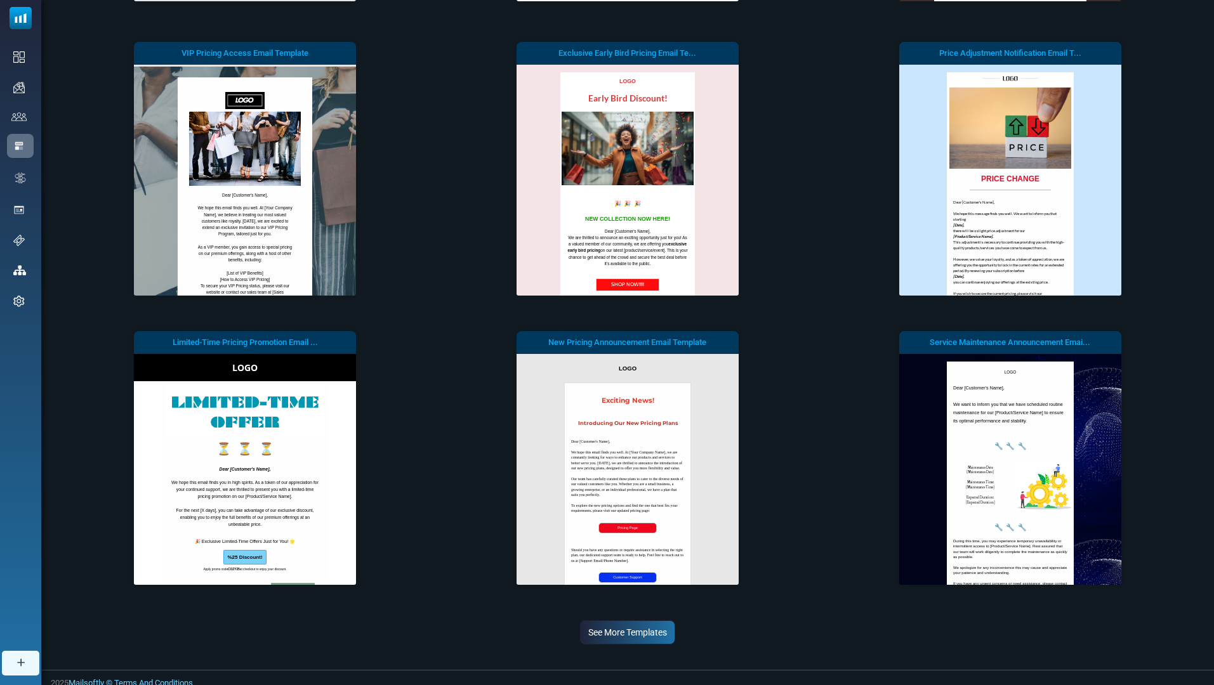
scroll to position [5390, 0]
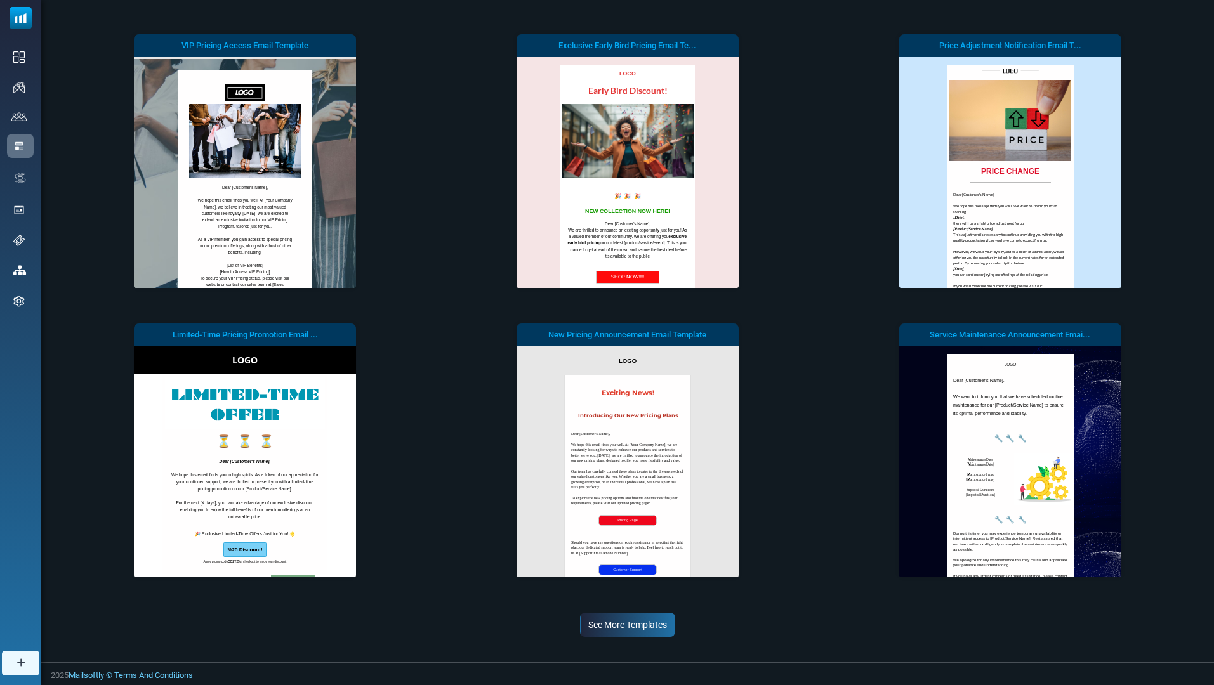
click at [652, 619] on link "See More Templates" at bounding box center [627, 625] width 95 height 24
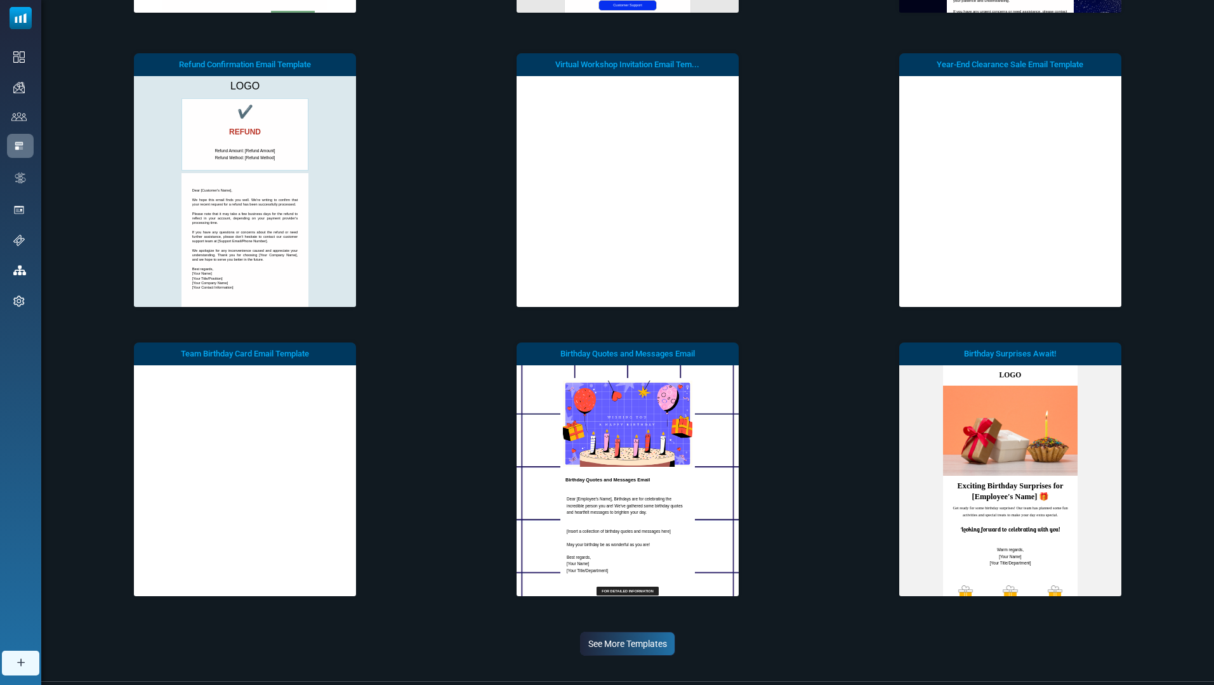
scroll to position [5974, 0]
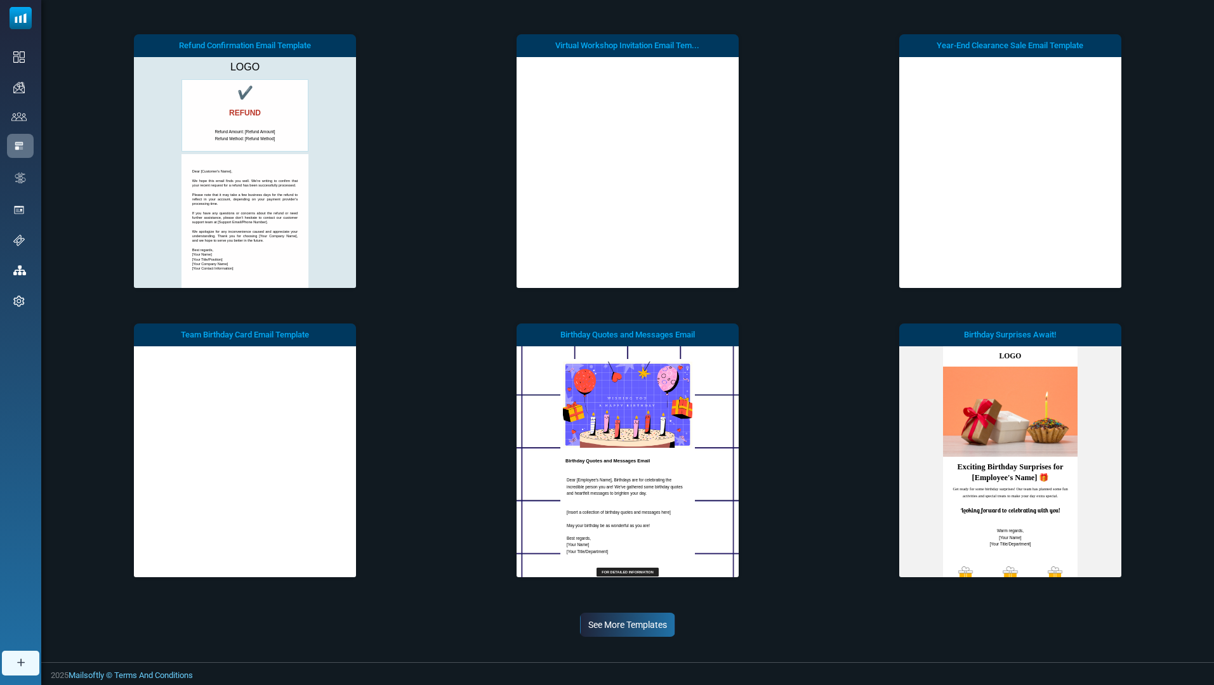
click at [665, 628] on link "See More Templates" at bounding box center [627, 625] width 95 height 24
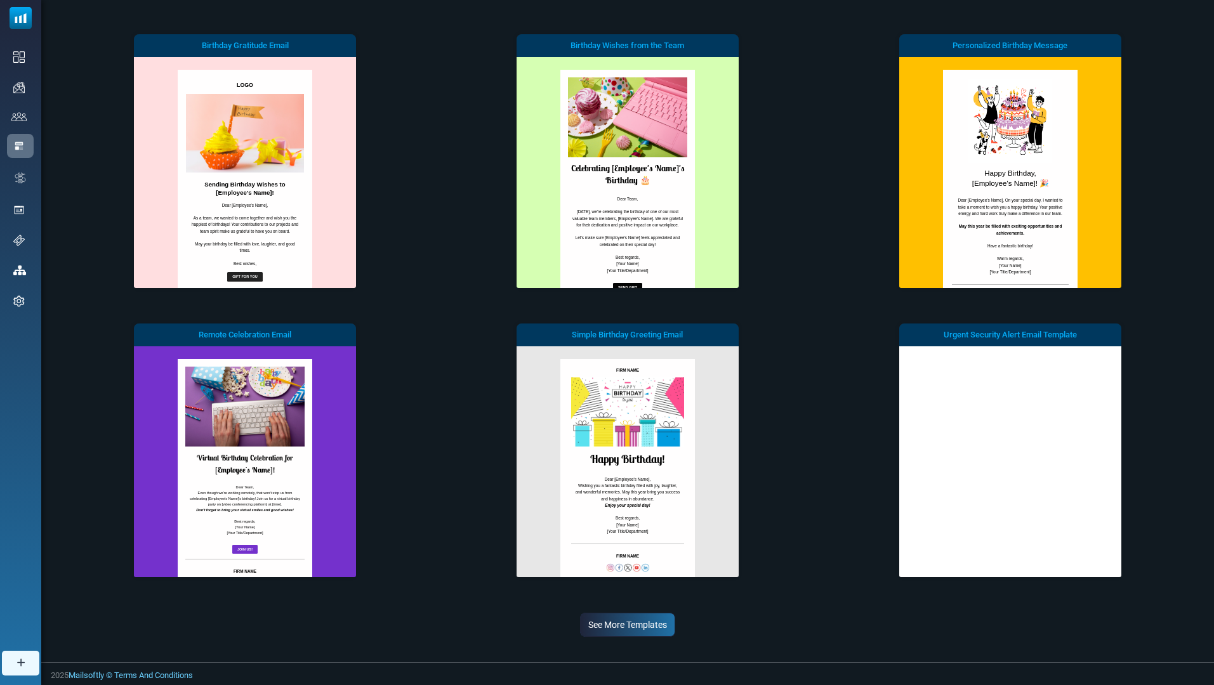
scroll to position [0, 0]
click at [625, 619] on link "See More Templates" at bounding box center [627, 625] width 95 height 24
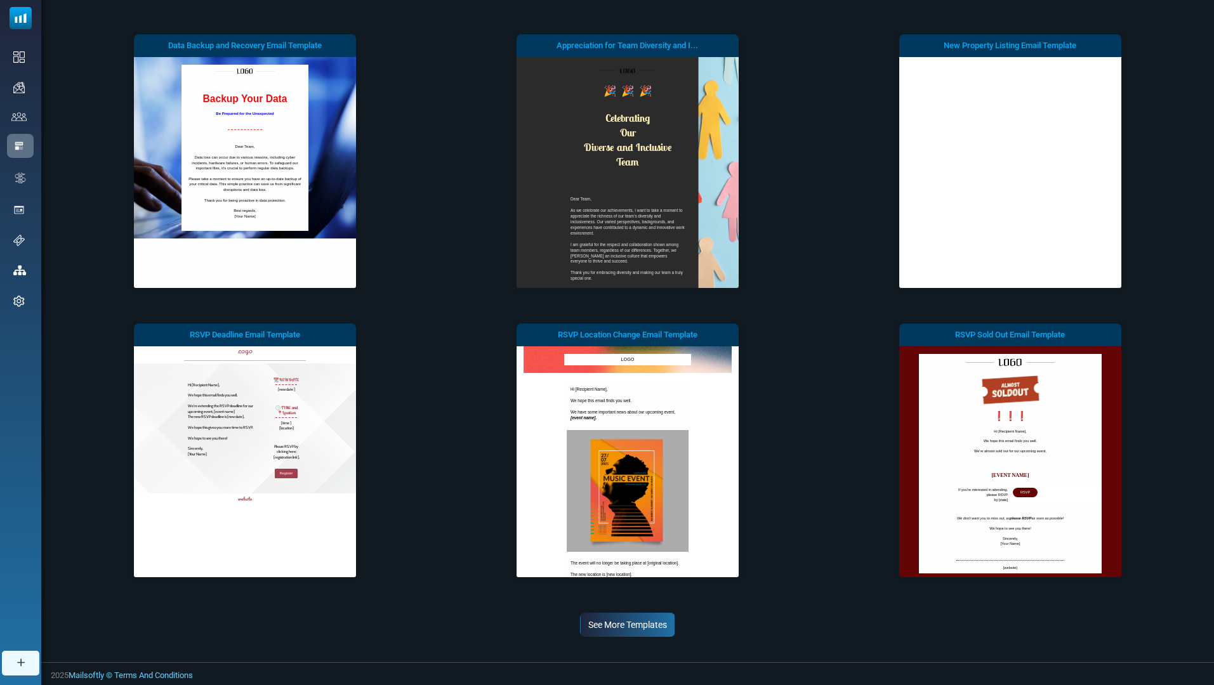
click at [667, 625] on link "See More Templates" at bounding box center [627, 625] width 95 height 24
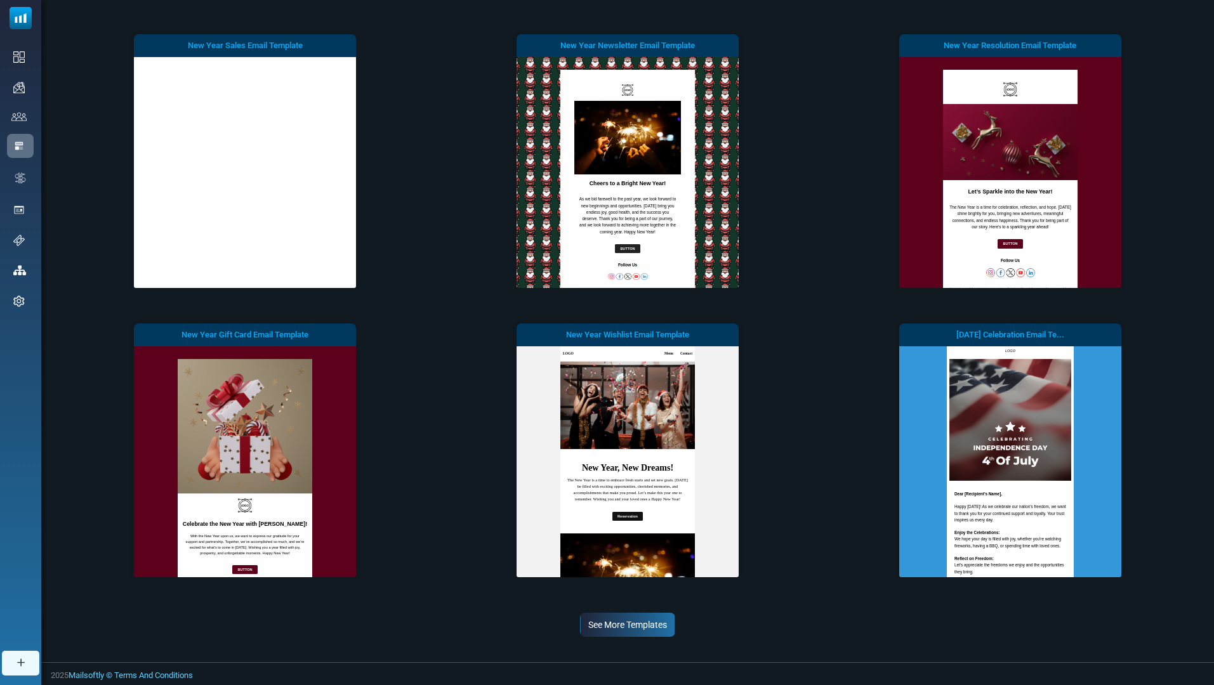
click at [669, 623] on link "See More Templates" at bounding box center [627, 625] width 95 height 24
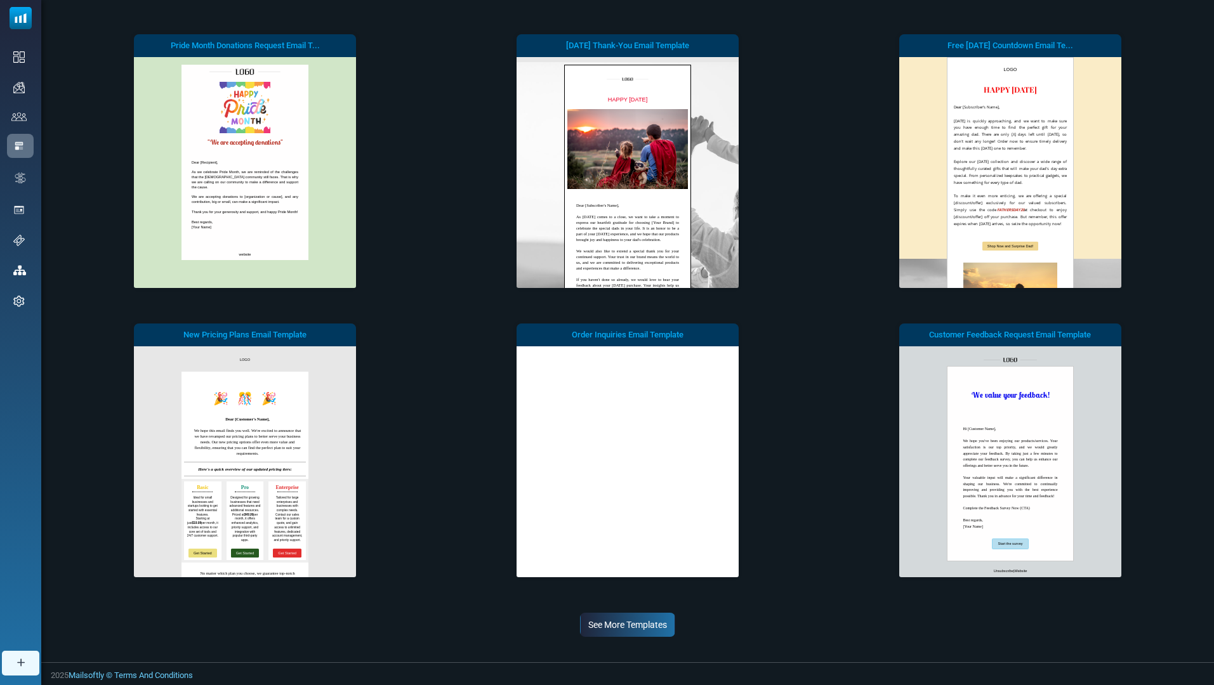
click at [662, 618] on link "See More Templates" at bounding box center [627, 625] width 95 height 24
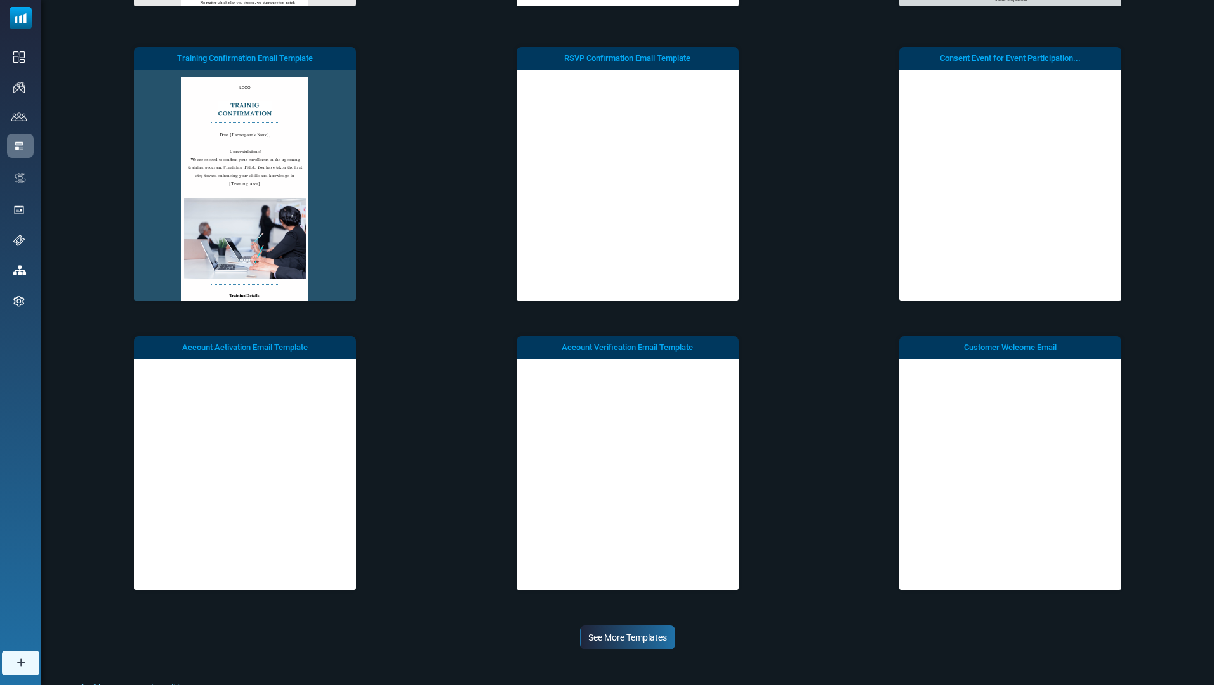
click at [669, 629] on link "See More Templates" at bounding box center [627, 638] width 95 height 24
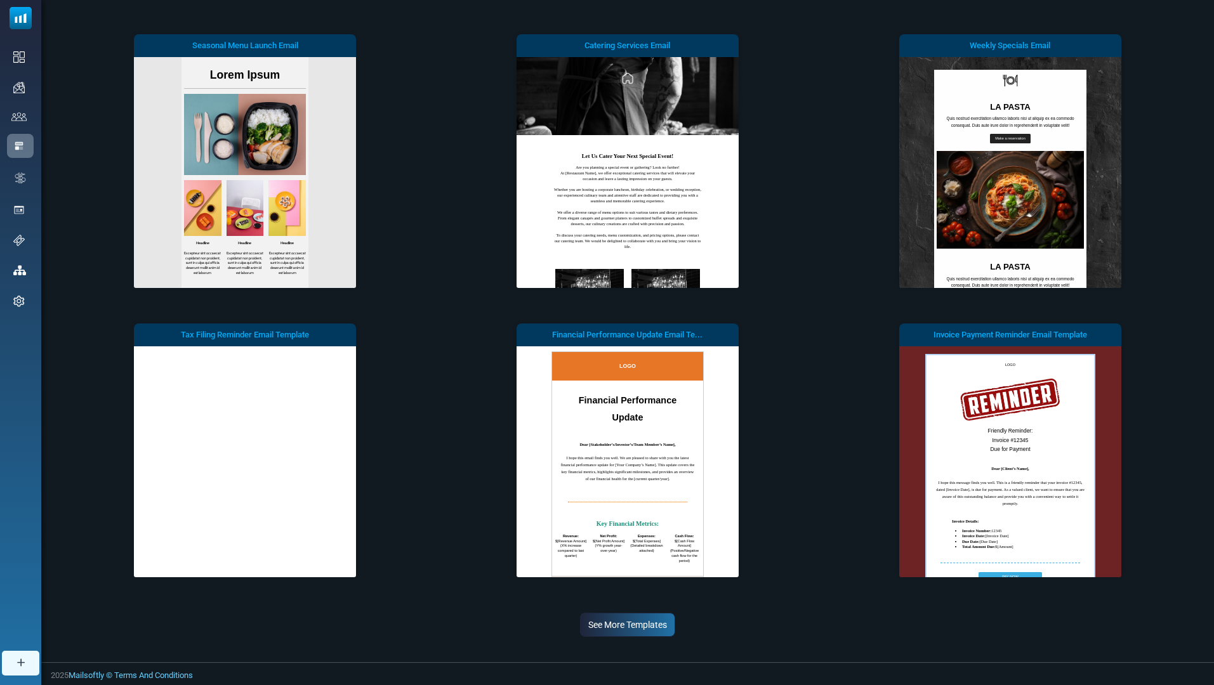
click at [681, 620] on div "See More Templates" at bounding box center [628, 625] width 1132 height 24
click at [678, 620] on div "See More Templates" at bounding box center [628, 625] width 1132 height 24
click at [677, 620] on div "See More Templates" at bounding box center [628, 625] width 1132 height 24
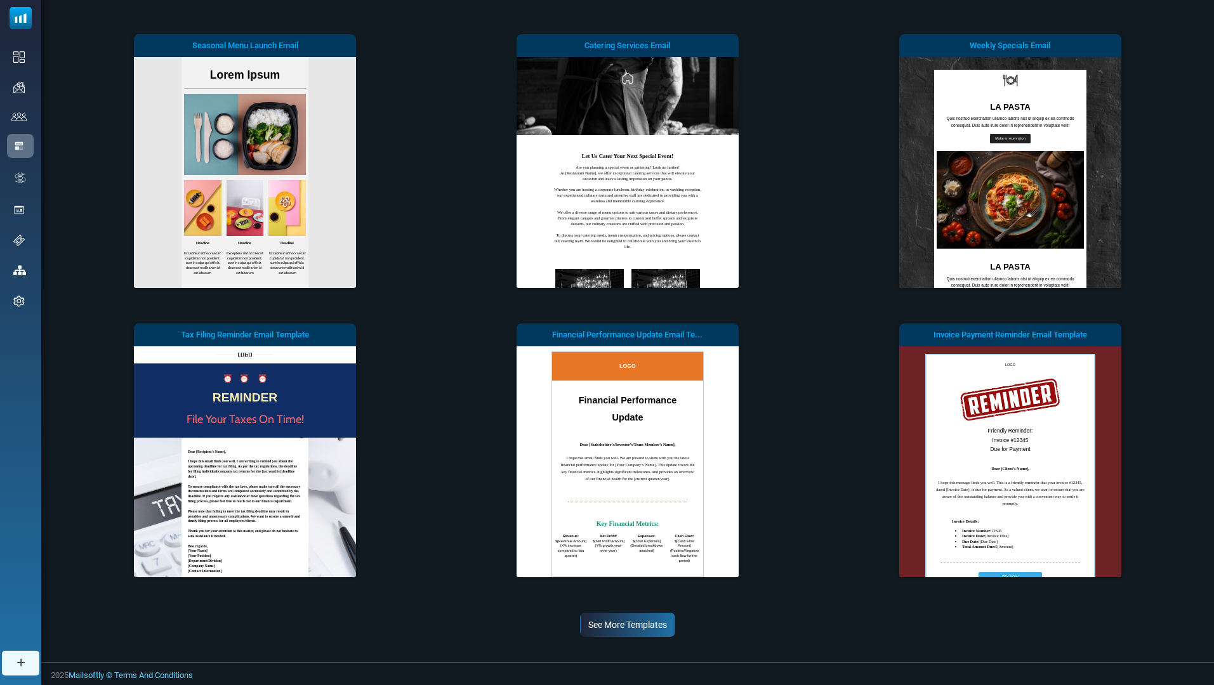
click at [673, 620] on link "See More Templates" at bounding box center [627, 625] width 95 height 24
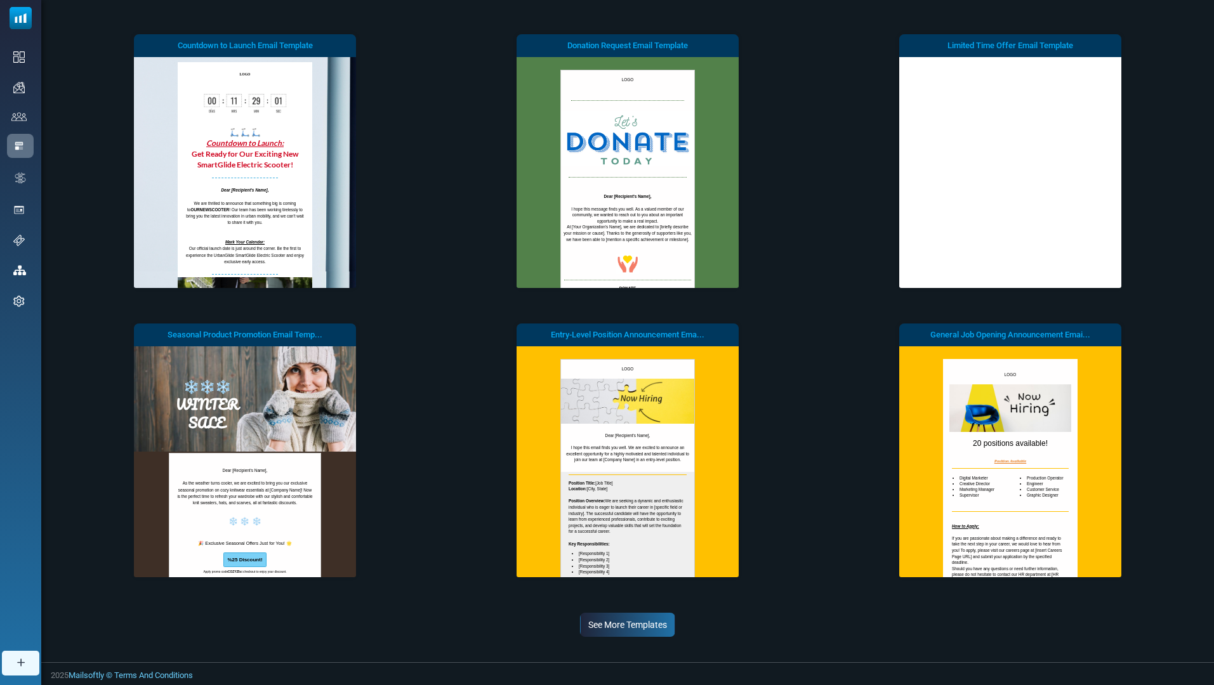
click at [662, 615] on link "See More Templates" at bounding box center [627, 625] width 95 height 24
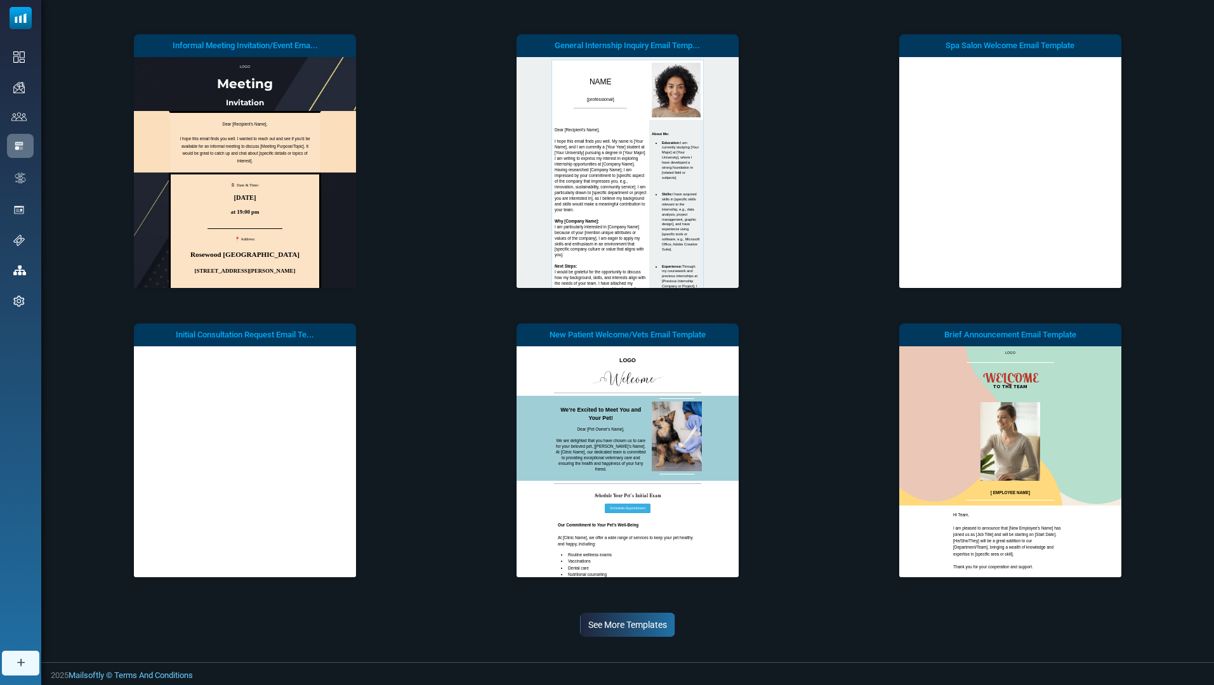
click at [662, 631] on link "See More Templates" at bounding box center [627, 625] width 95 height 24
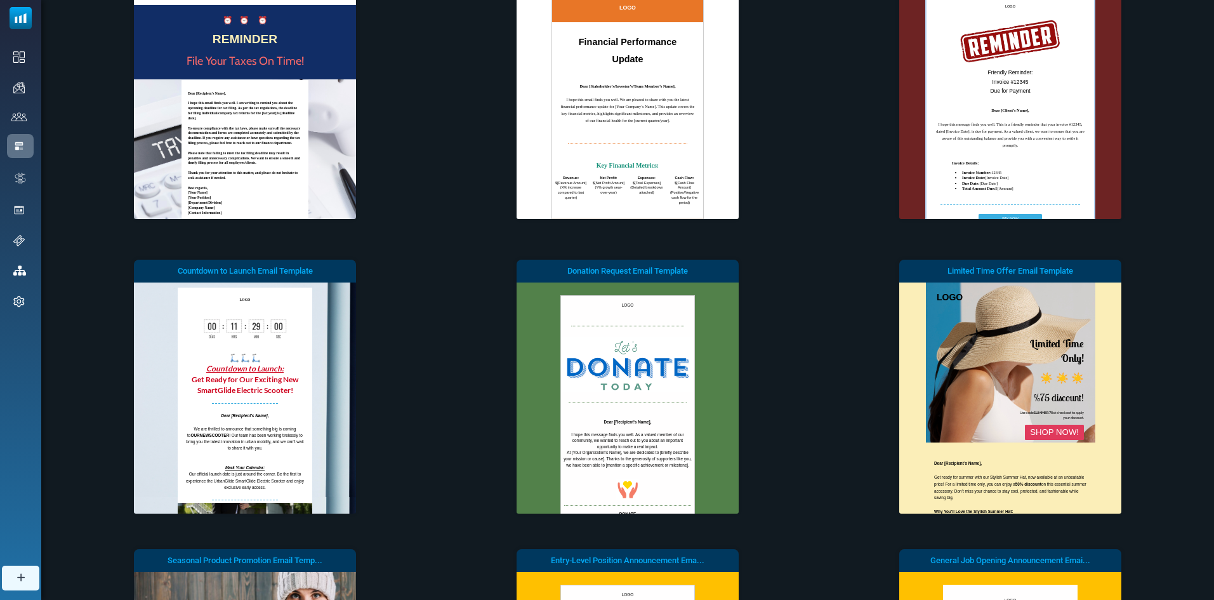
scroll to position [9830, 0]
